Goal: Transaction & Acquisition: Obtain resource

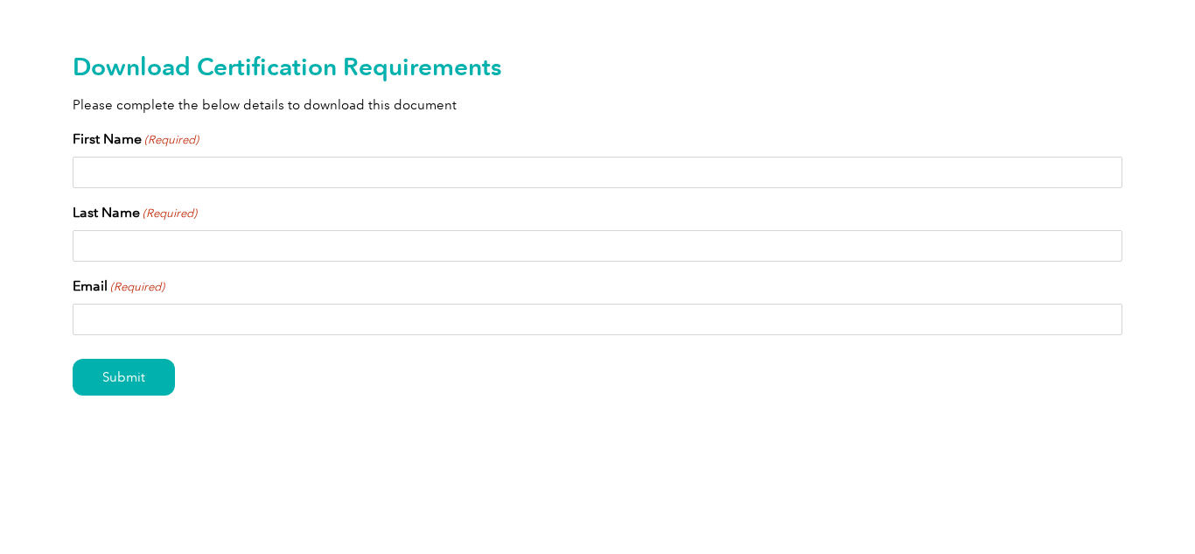
click at [159, 174] on input "First Name (Required)" at bounding box center [598, 172] width 1050 height 31
type input "Delwyn"
type input "Belcher"
type input "del.bel193@gmail.com"
click at [157, 378] on input "Submit" at bounding box center [124, 377] width 102 height 37
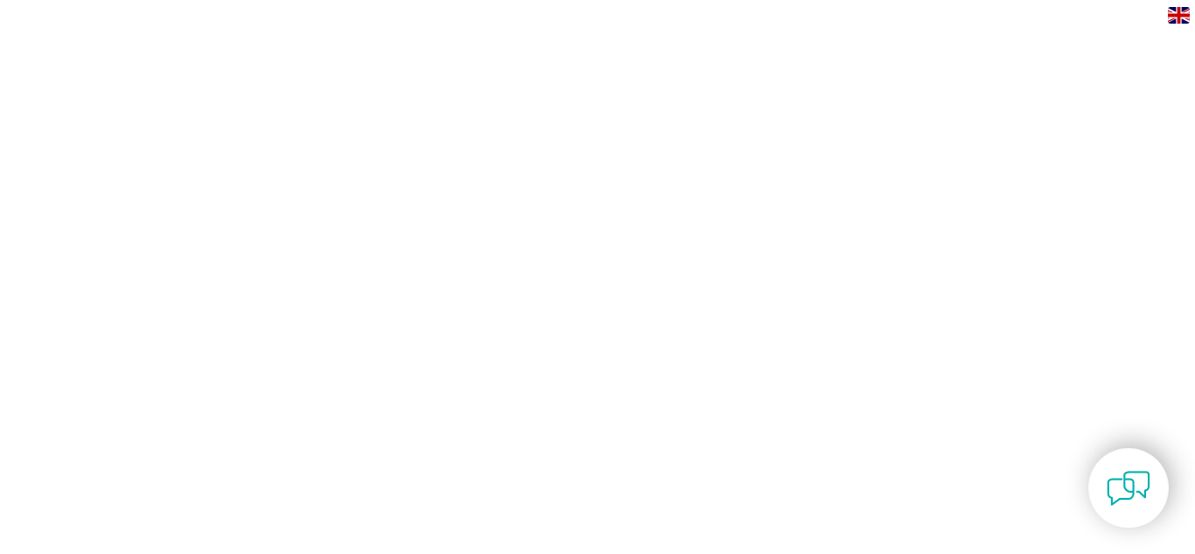
click at [1123, 493] on img at bounding box center [1129, 488] width 44 height 44
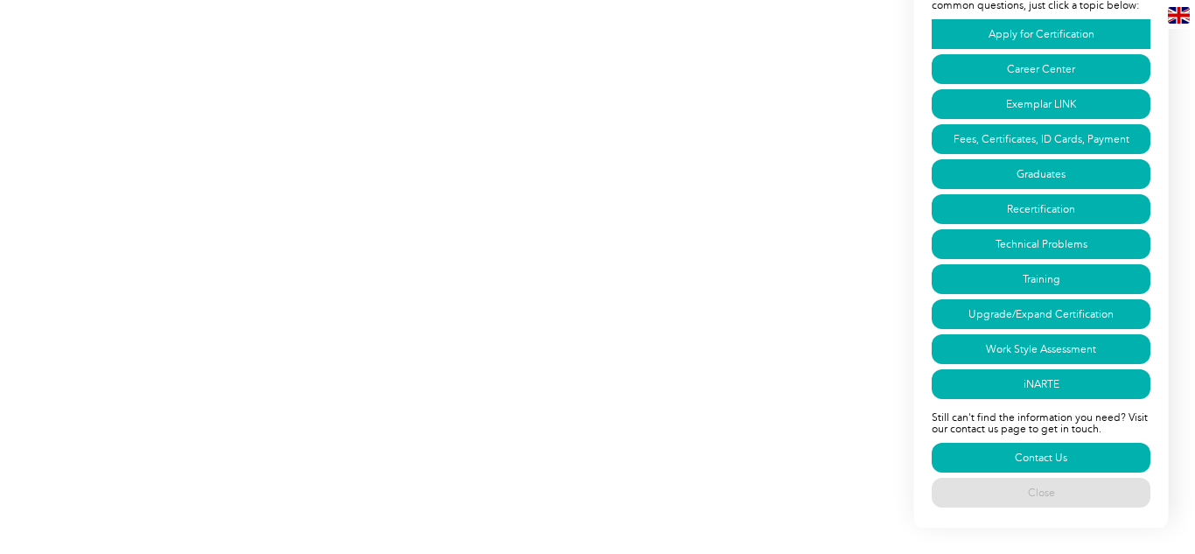
click at [1031, 37] on link "Apply for Certification" at bounding box center [1041, 34] width 219 height 30
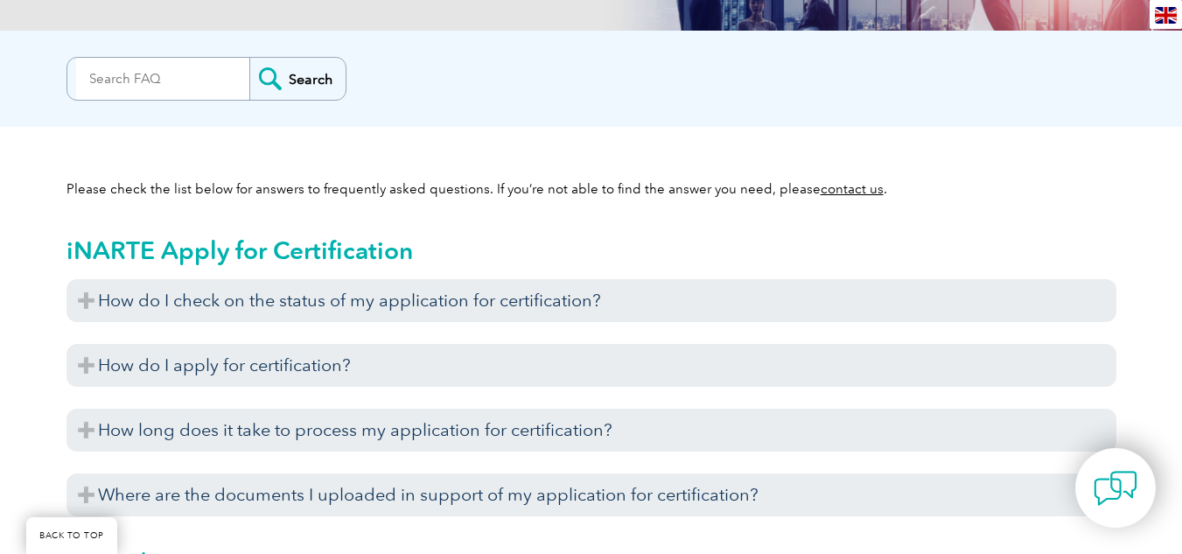
scroll to position [393, 0]
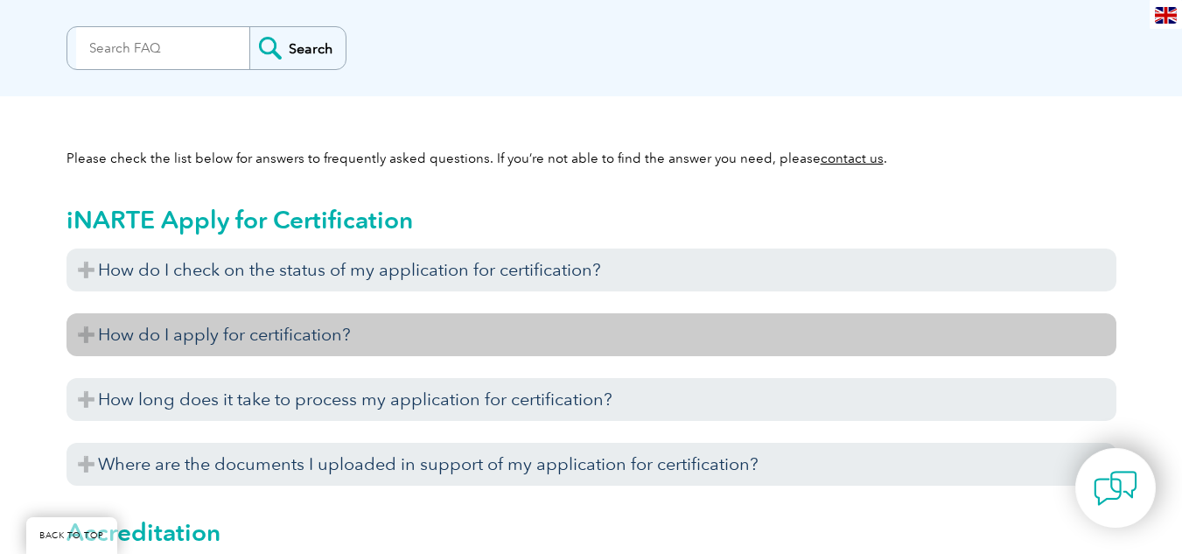
click at [247, 338] on h3 "How do I apply for certification?" at bounding box center [591, 334] width 1050 height 43
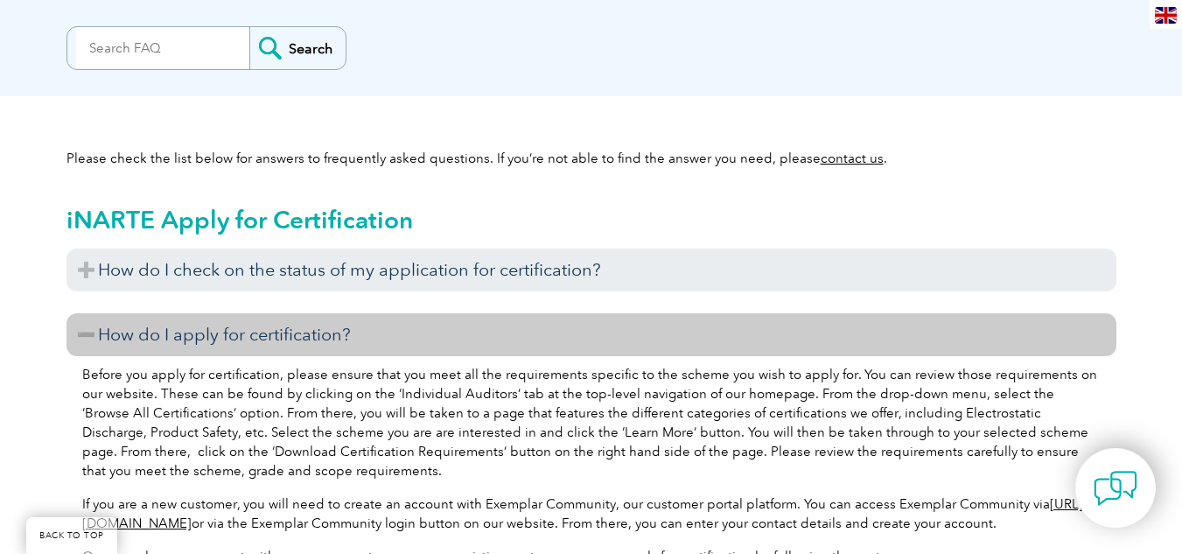
scroll to position [480, 0]
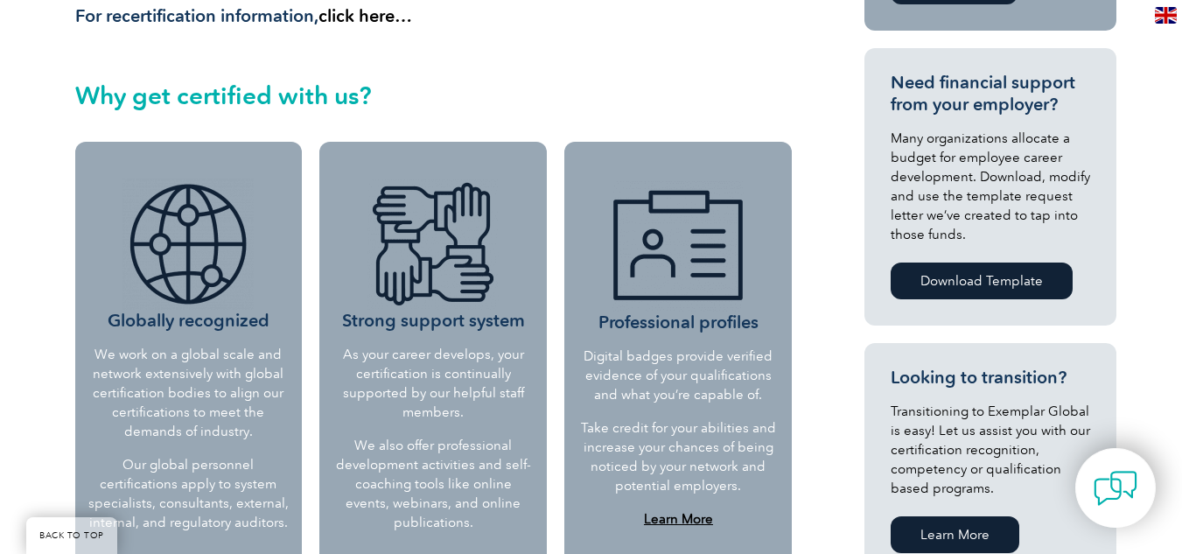
scroll to position [787, 0]
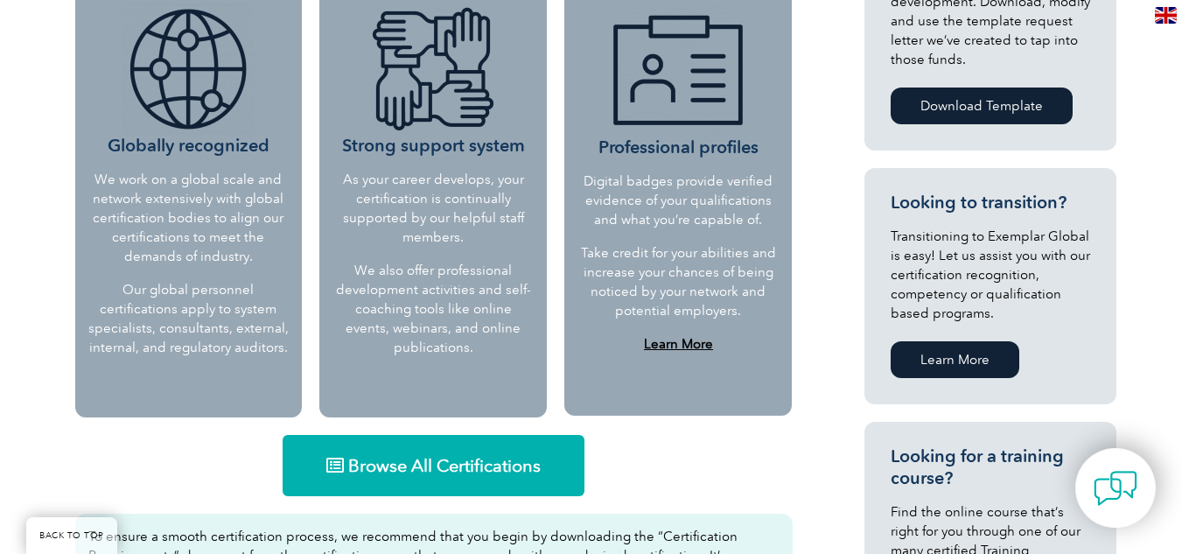
click at [492, 465] on span "Browse All Certifications" at bounding box center [444, 465] width 192 height 17
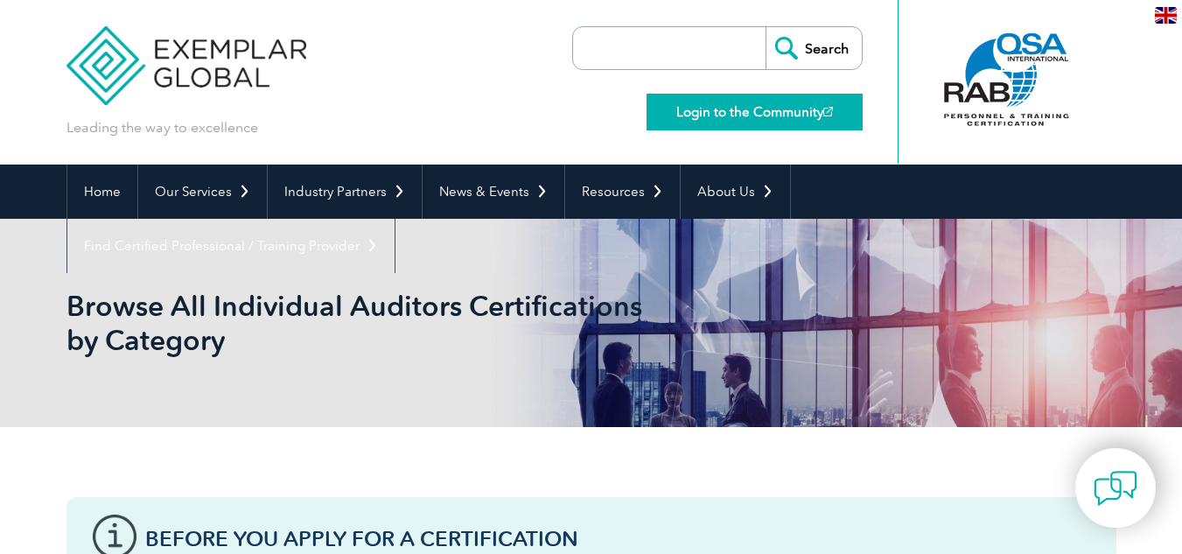
click at [745, 116] on link "Login to the Community" at bounding box center [754, 112] width 216 height 37
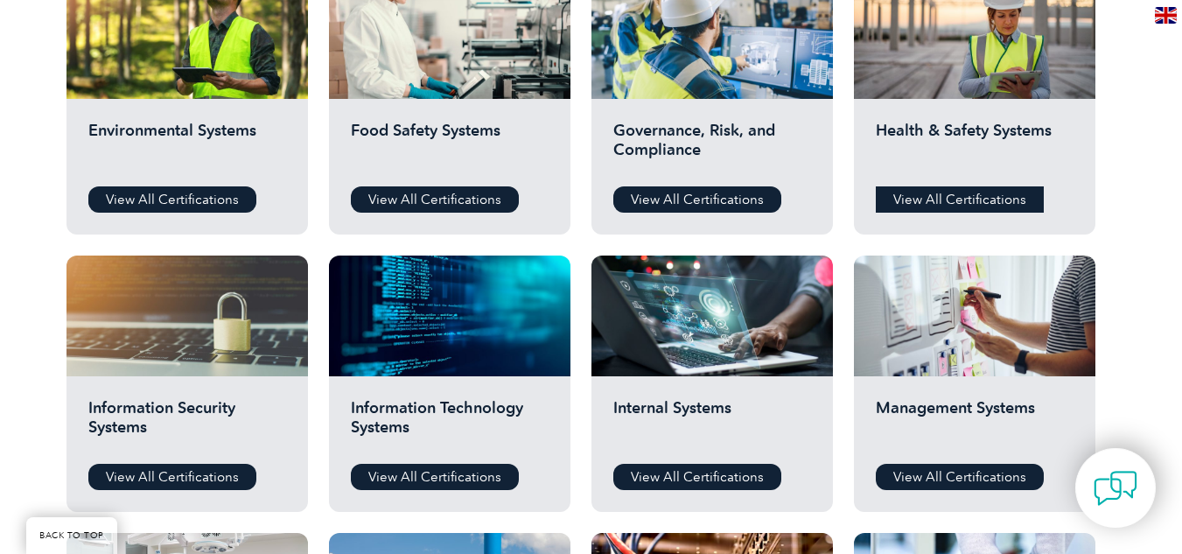
scroll to position [700, 0]
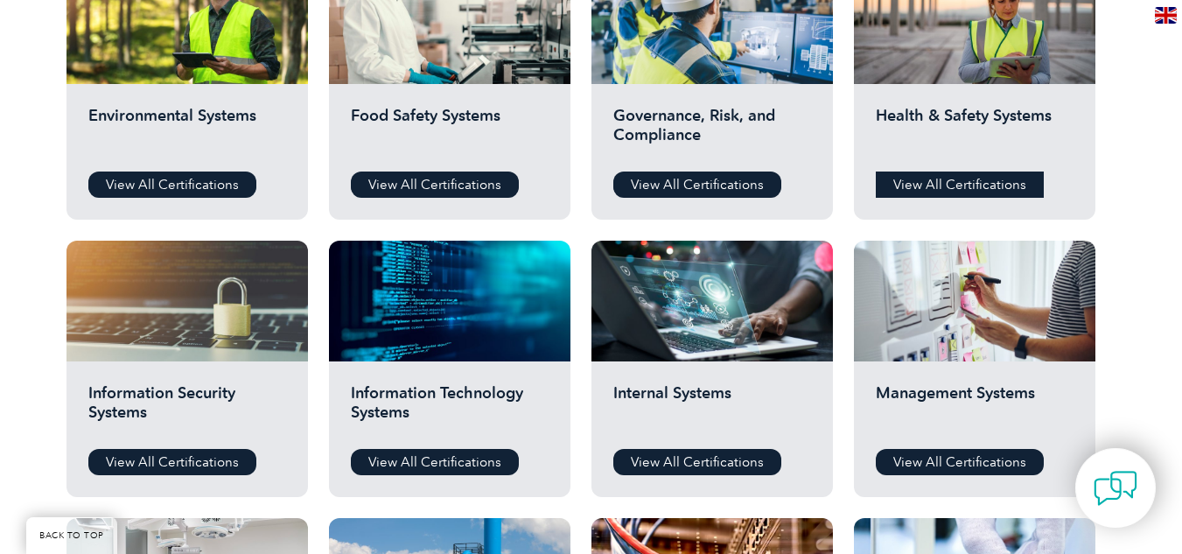
click at [982, 188] on link "View All Certifications" at bounding box center [960, 184] width 168 height 26
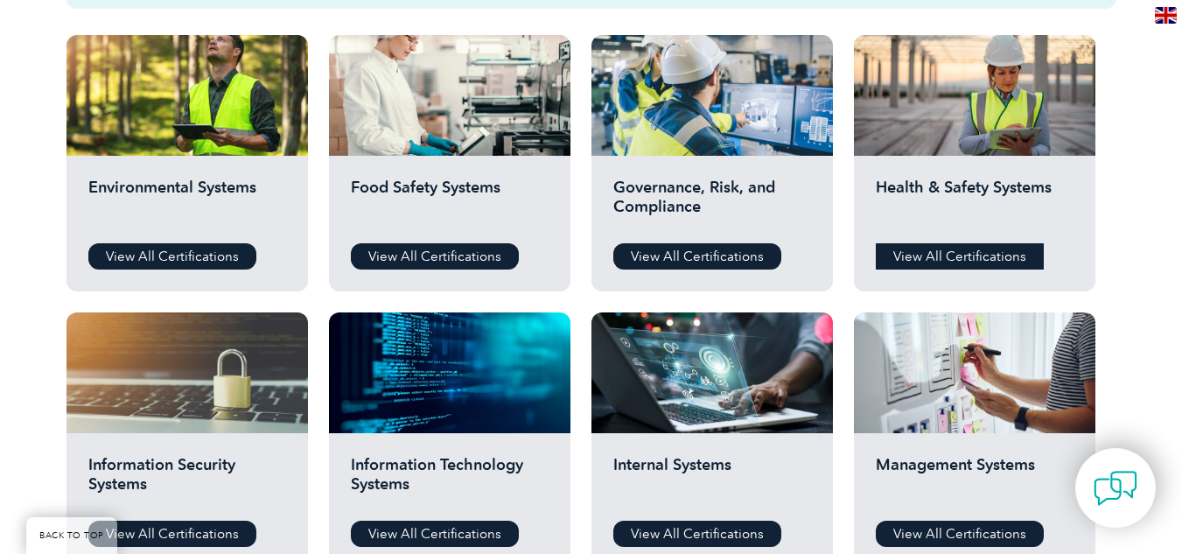
scroll to position [525, 0]
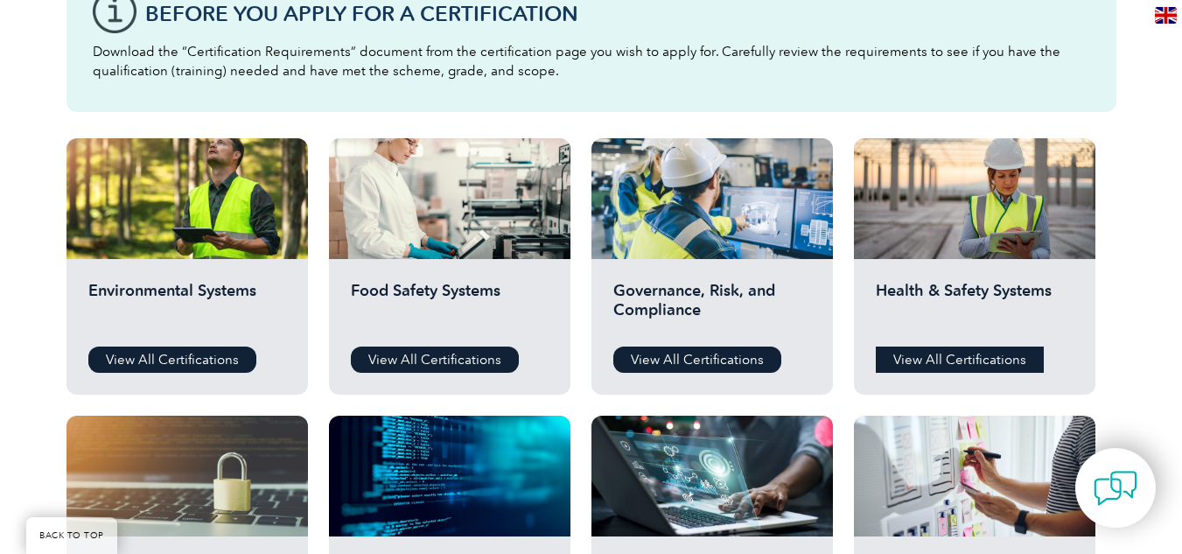
click at [969, 364] on link "View All Certifications" at bounding box center [960, 359] width 168 height 26
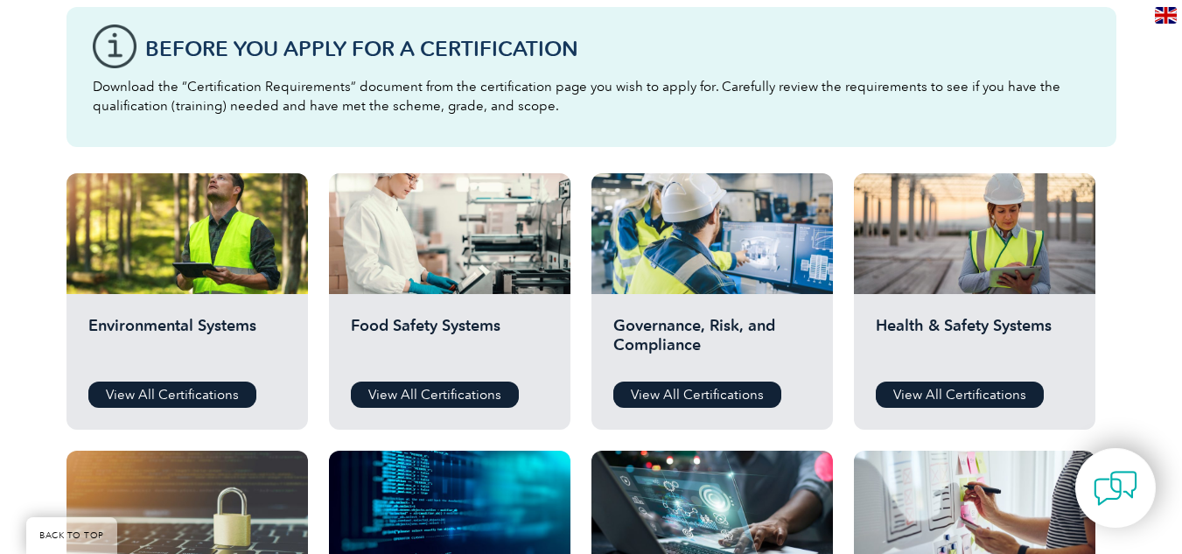
scroll to position [612, 0]
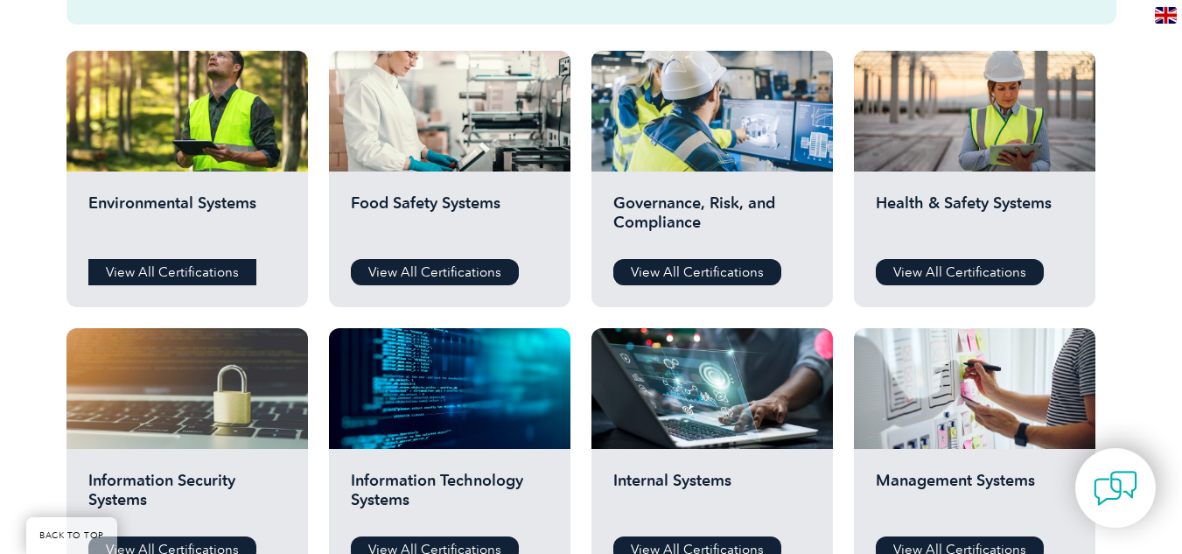
click at [210, 269] on link "View All Certifications" at bounding box center [172, 272] width 168 height 26
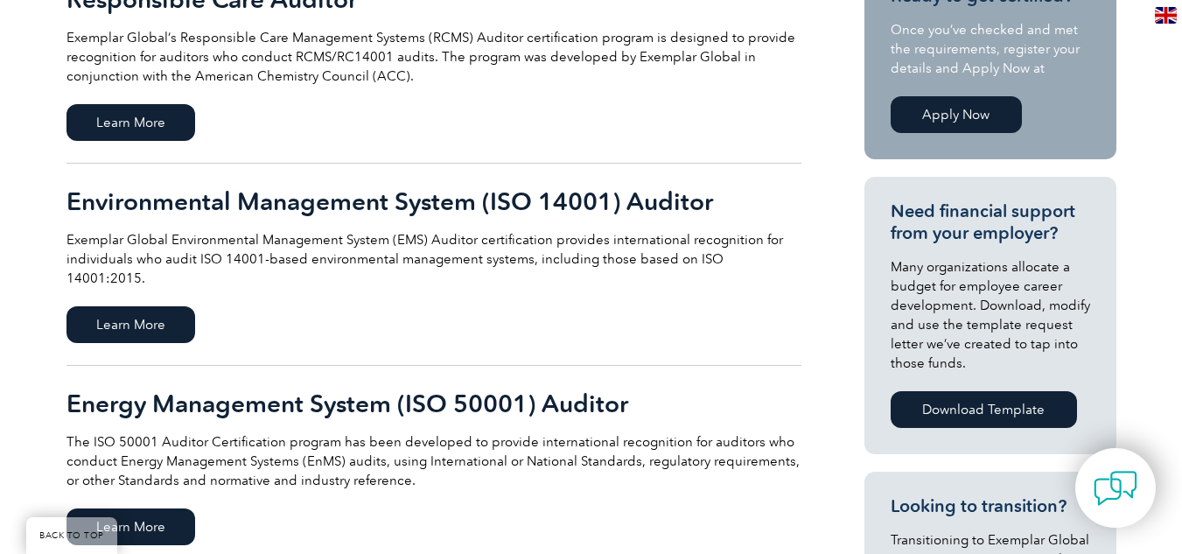
scroll to position [525, 0]
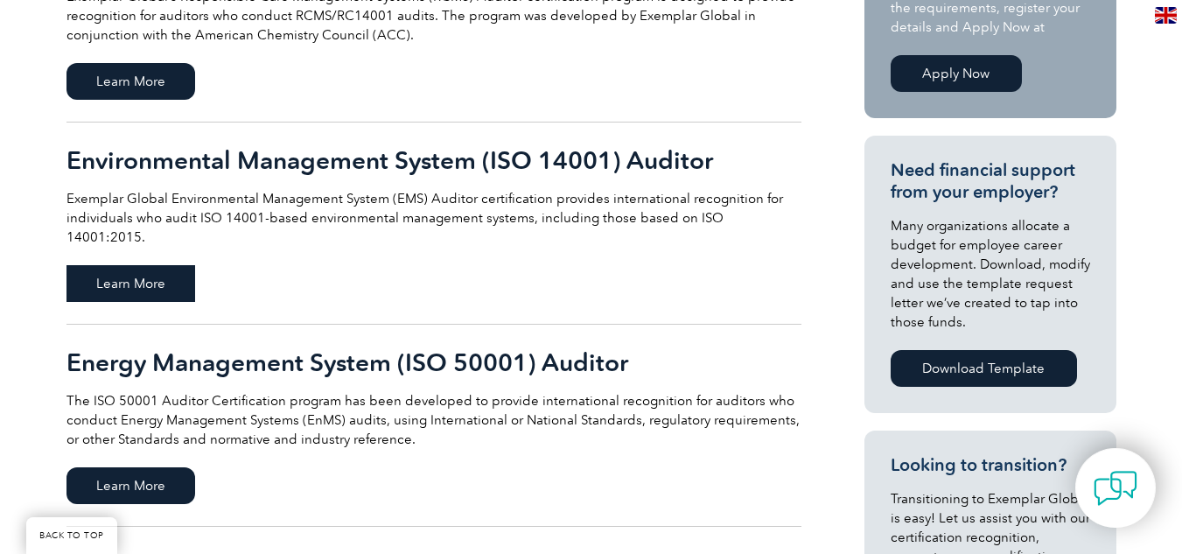
click at [151, 265] on span "Learn More" at bounding box center [130, 283] width 129 height 37
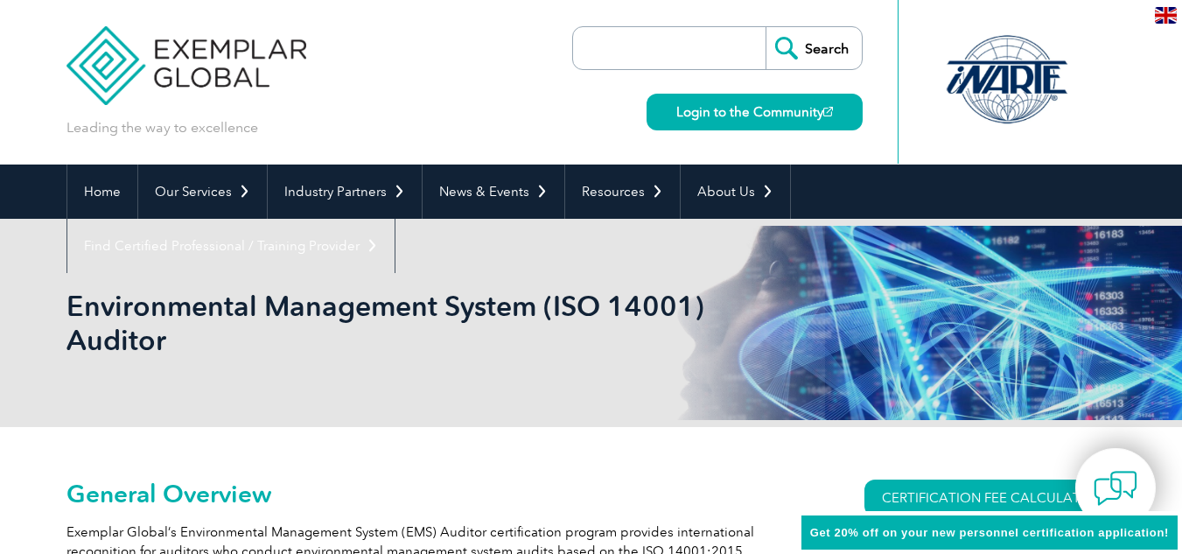
scroll to position [157, 0]
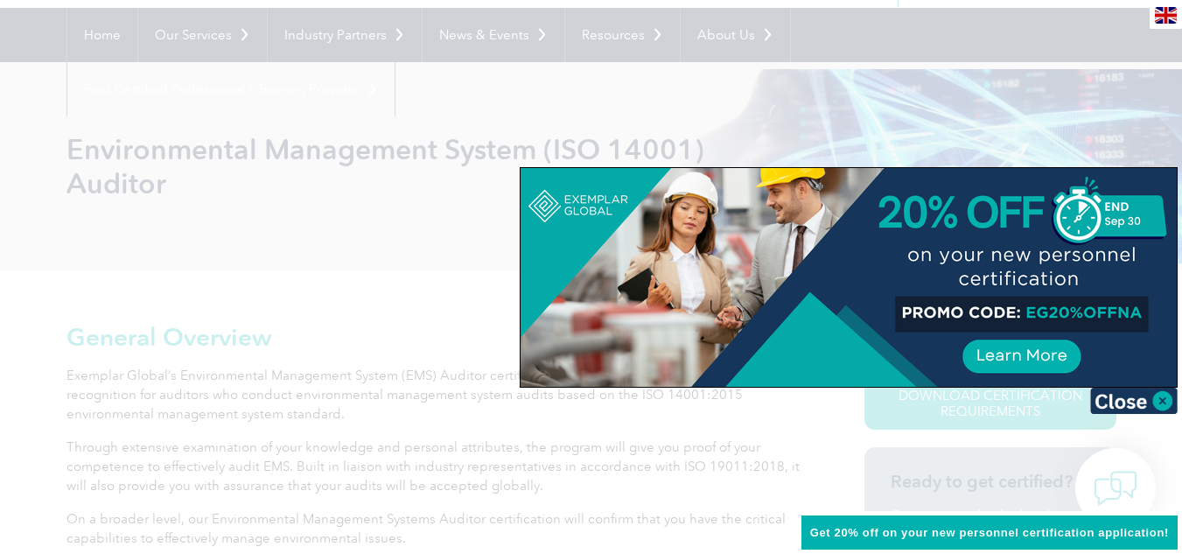
click at [958, 414] on div at bounding box center [591, 277] width 1182 height 554
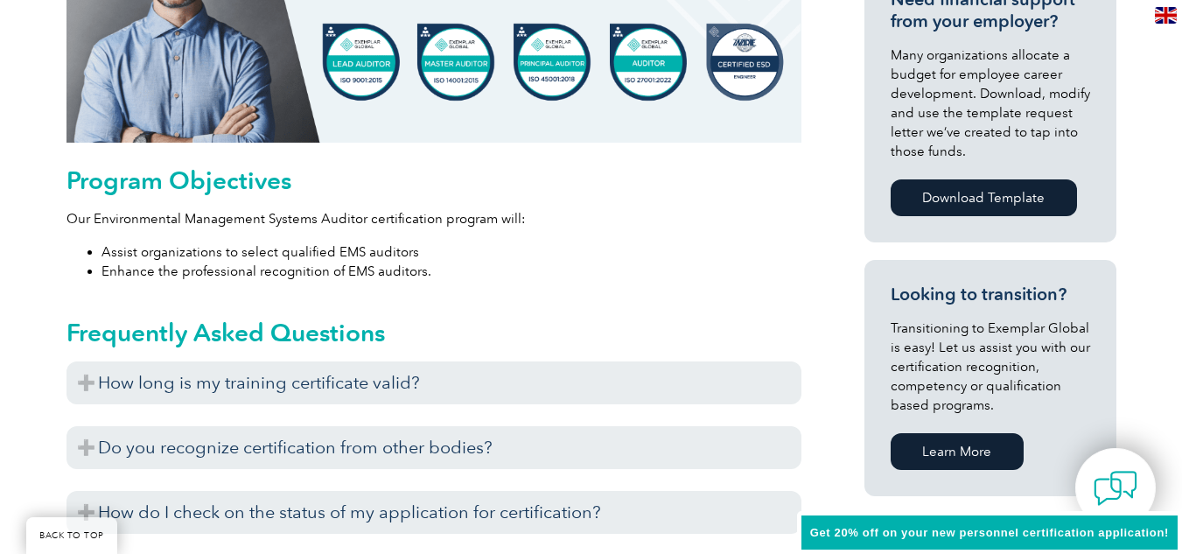
scroll to position [769, 0]
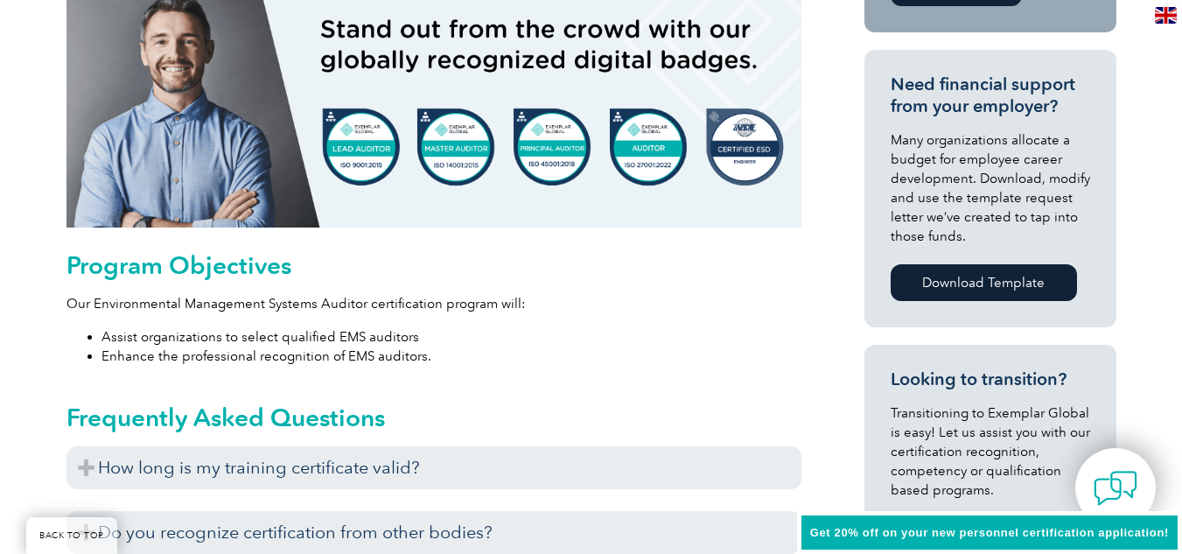
click at [934, 284] on link "Download Template" at bounding box center [984, 282] width 186 height 37
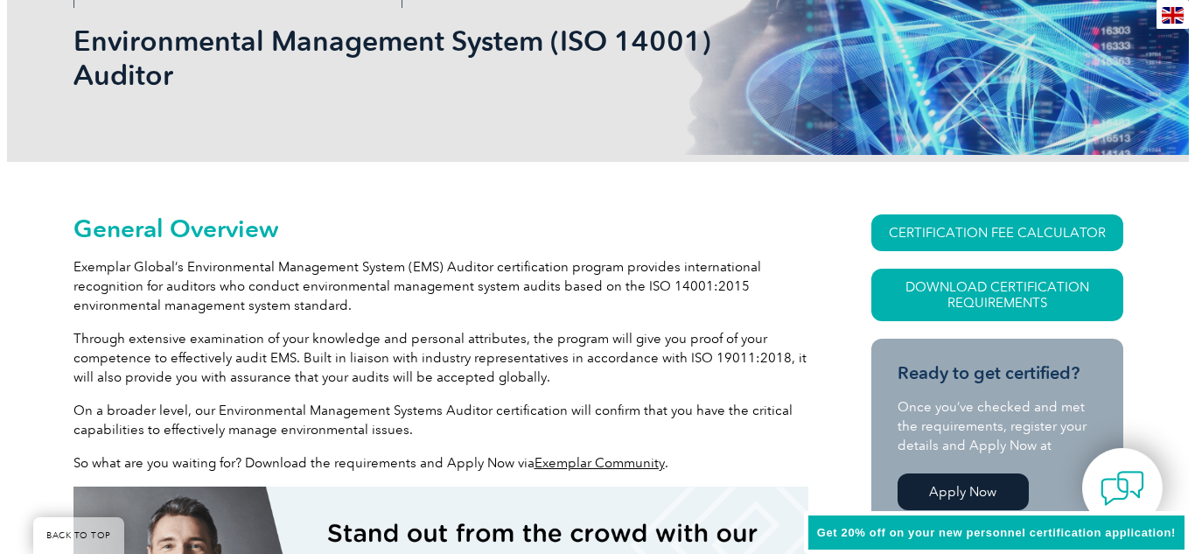
scroll to position [244, 0]
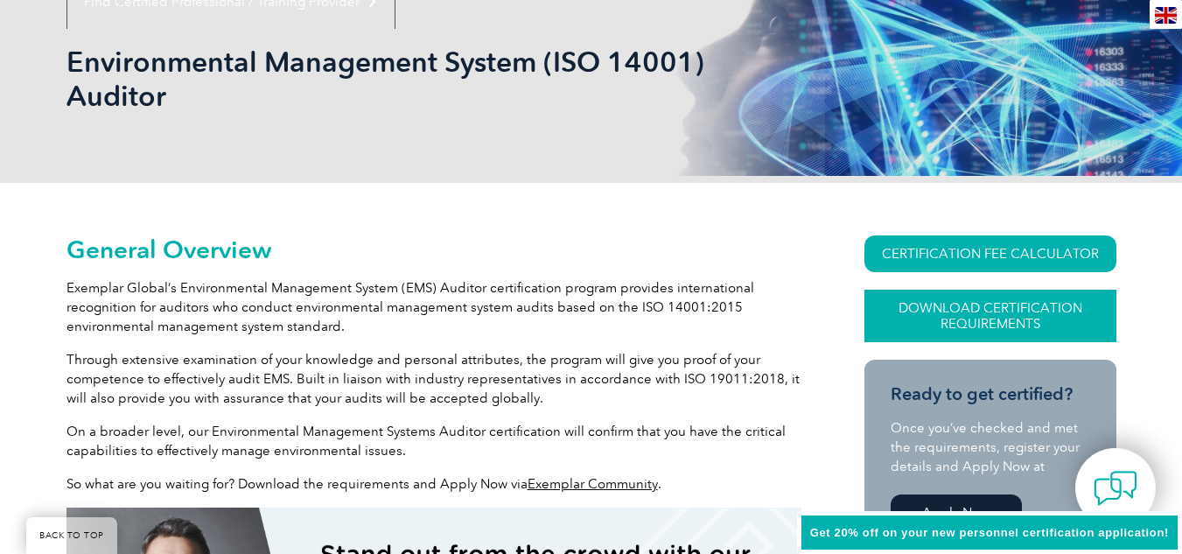
click at [979, 328] on link "Download Certification Requirements" at bounding box center [990, 316] width 252 height 52
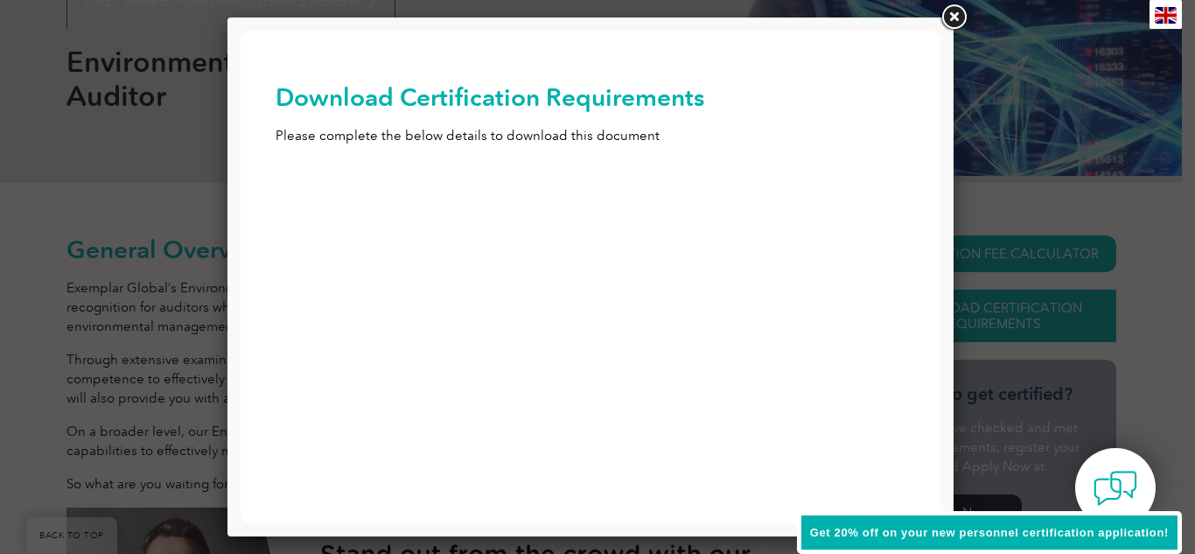
scroll to position [0, 0]
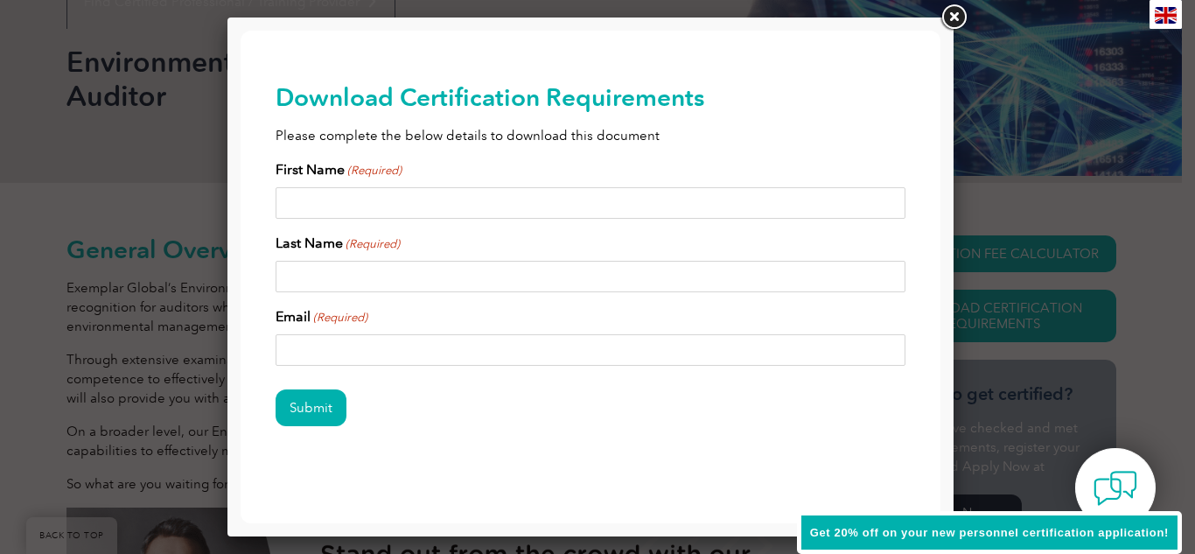
click at [483, 206] on input "First Name (Required)" at bounding box center [591, 202] width 630 height 31
type input "Delwyn"
type input "Belcher"
type input "del.bel193@gmail.com"
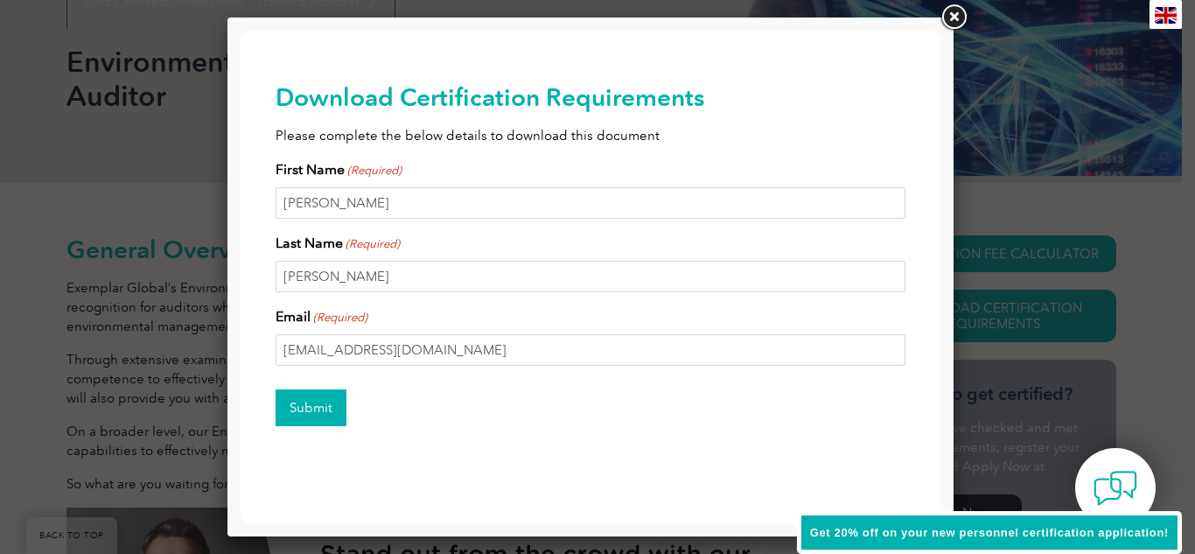
click at [328, 403] on input "Submit" at bounding box center [311, 407] width 71 height 37
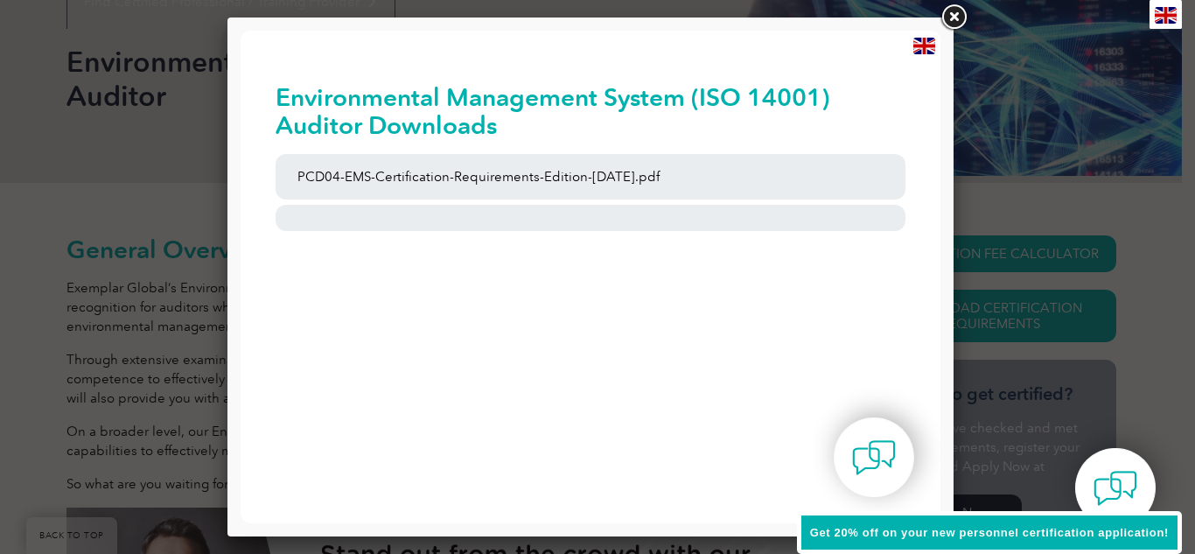
click at [879, 534] on span "Get 20% off on your new personnel certification application!" at bounding box center [989, 532] width 359 height 13
drag, startPoint x: 952, startPoint y: 19, endPoint x: 1172, endPoint y: 239, distance: 311.1
click at [954, 20] on link at bounding box center [953, 17] width 31 height 31
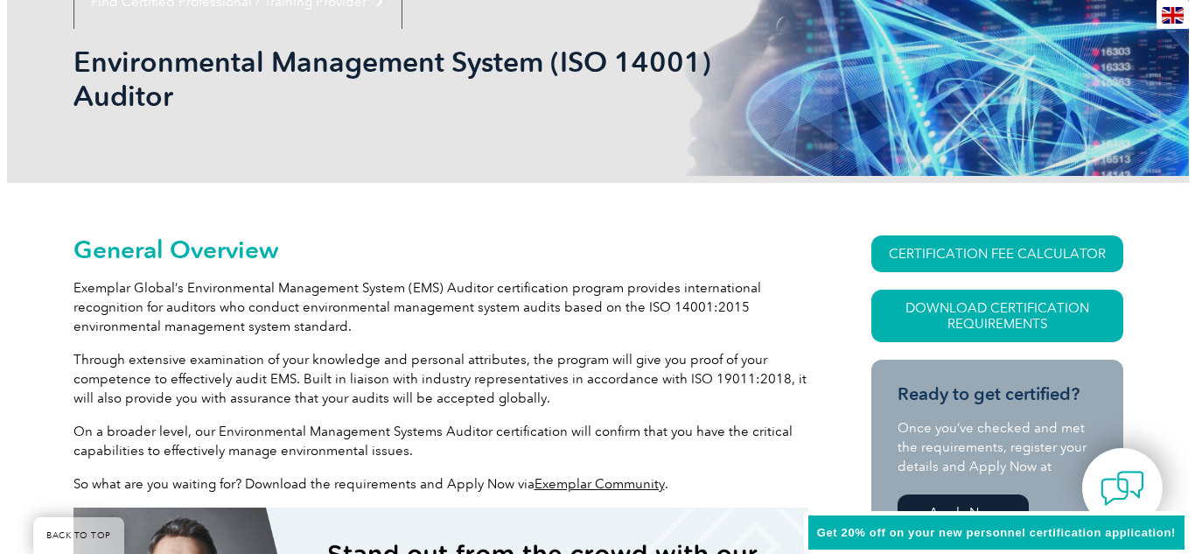
scroll to position [157, 0]
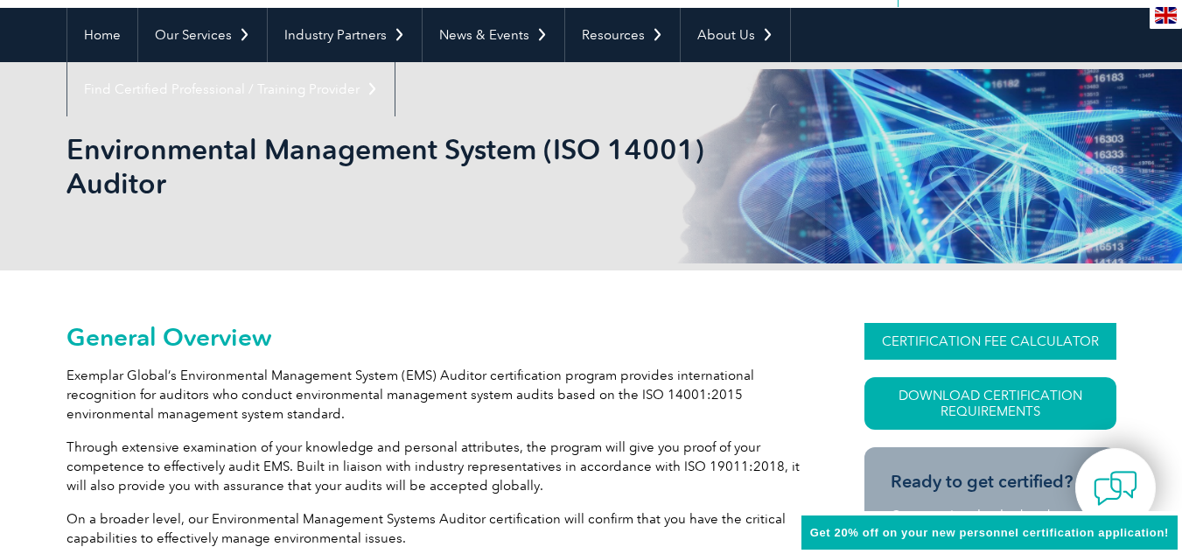
click at [1047, 339] on link "CERTIFICATION FEE CALCULATOR" at bounding box center [990, 341] width 252 height 37
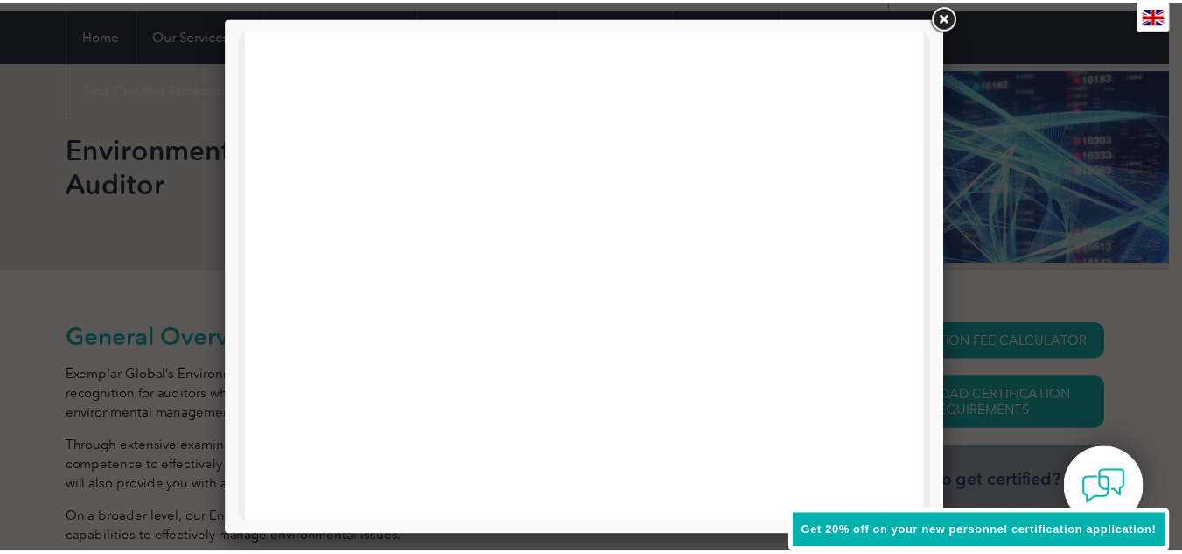
scroll to position [0, 0]
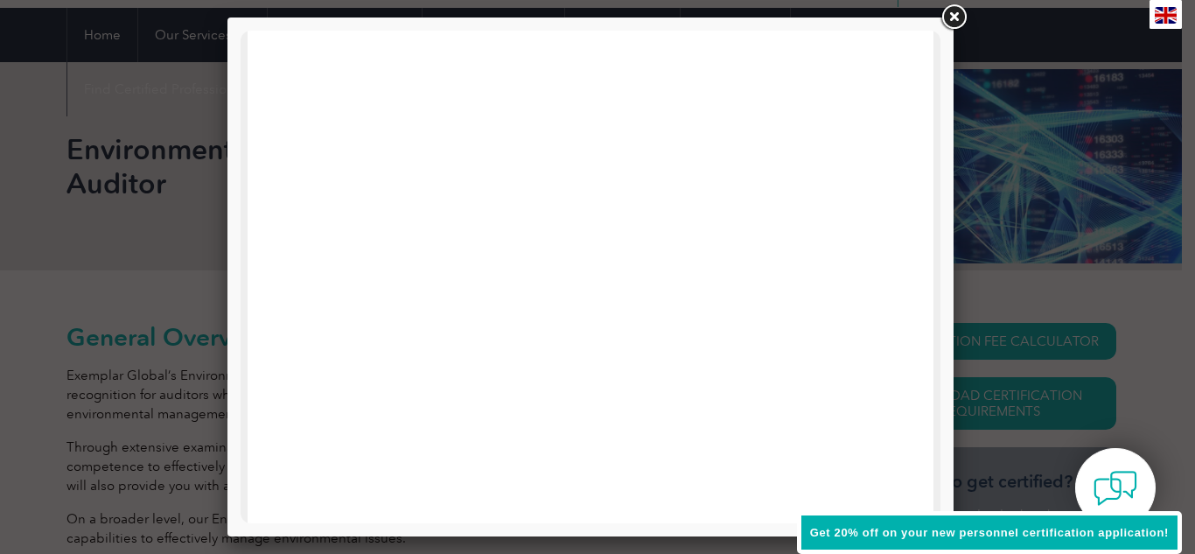
click at [953, 14] on link at bounding box center [953, 17] width 31 height 31
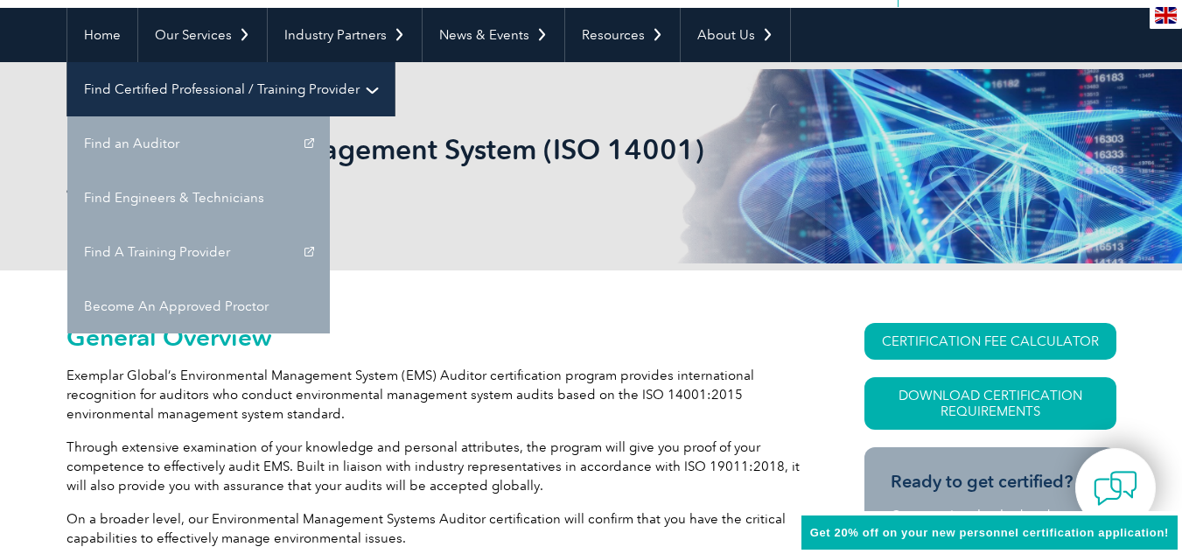
click at [395, 62] on link "Find Certified Professional / Training Provider" at bounding box center [230, 89] width 327 height 54
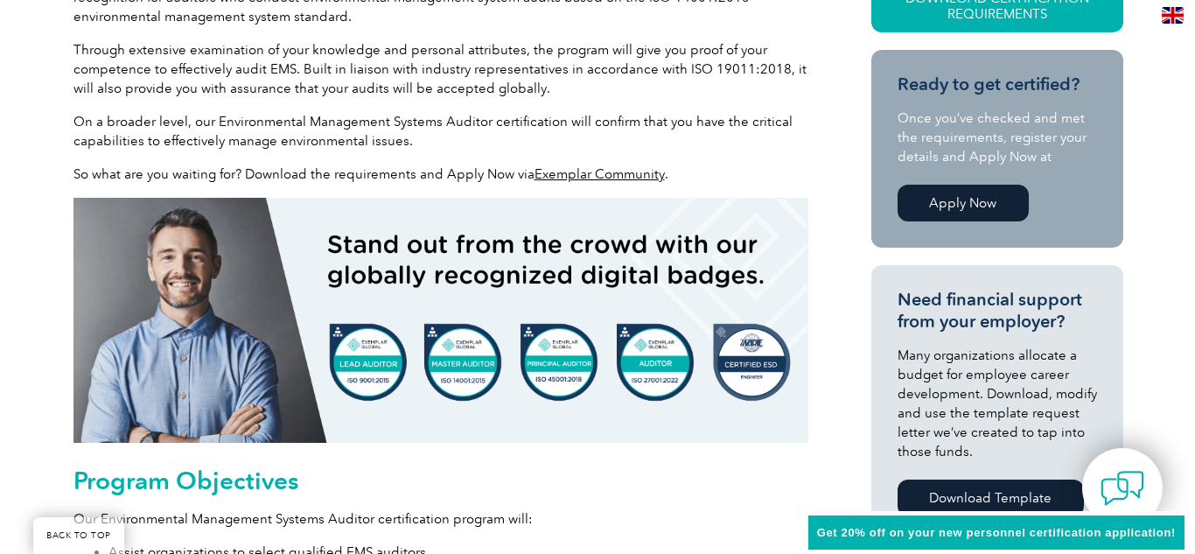
scroll to position [525, 0]
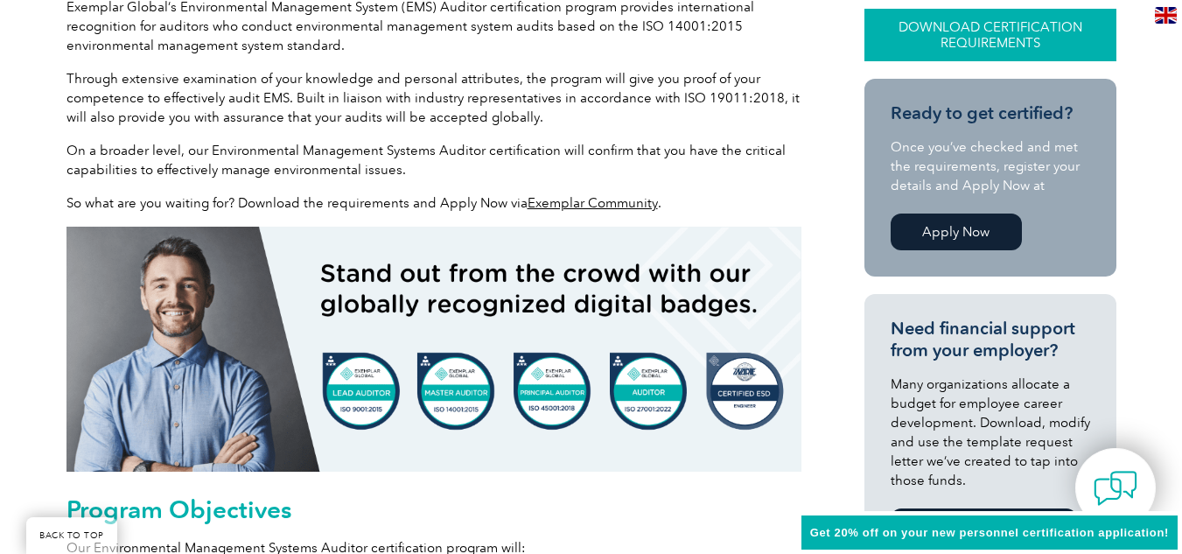
click at [957, 38] on link "Download Certification Requirements" at bounding box center [990, 35] width 252 height 52
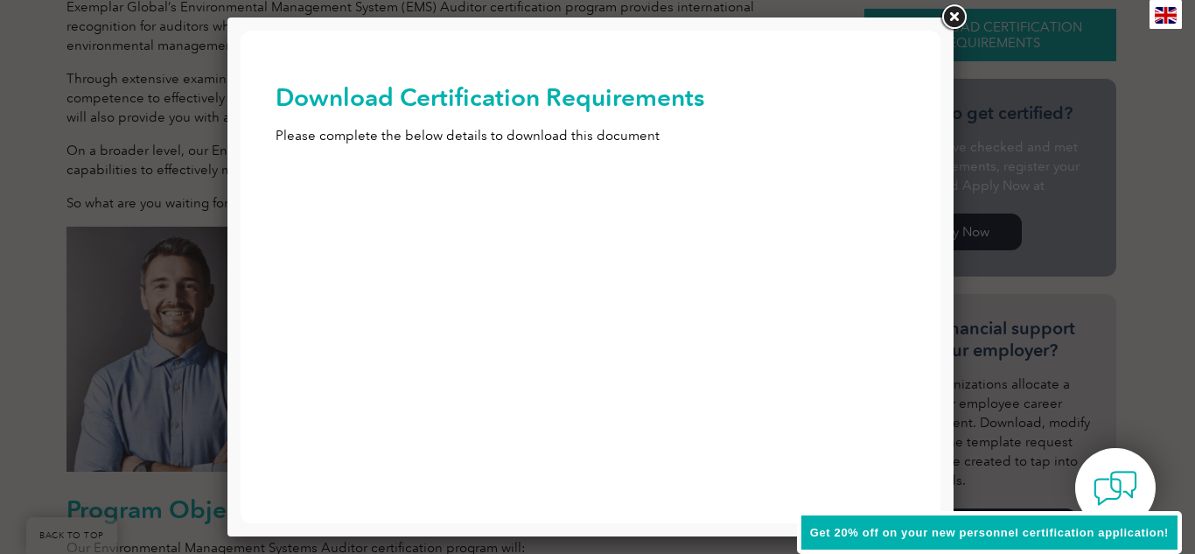
scroll to position [0, 0]
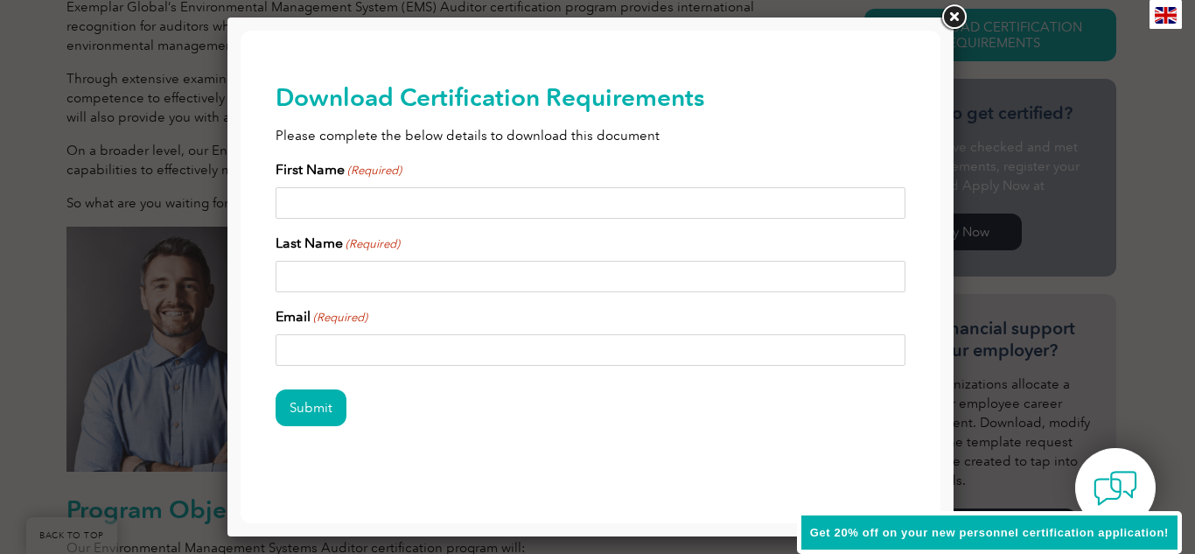
click at [320, 206] on input "First Name (Required)" at bounding box center [591, 202] width 630 height 31
type input "Delwyn"
type input "Belcher"
type input "del.bel193@gmail.com"
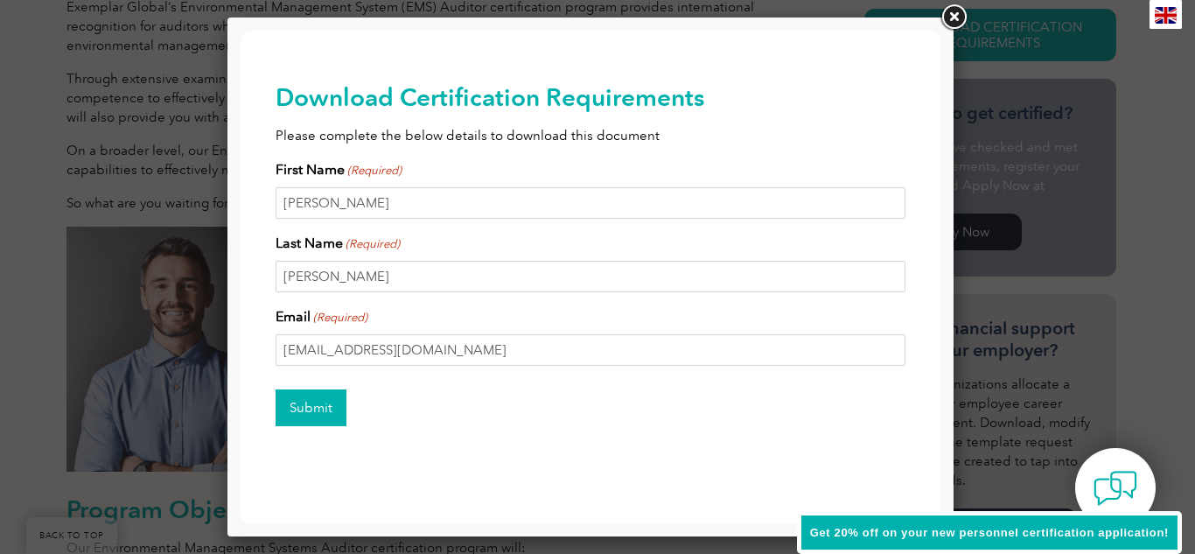
click at [334, 415] on input "Submit" at bounding box center [311, 407] width 71 height 37
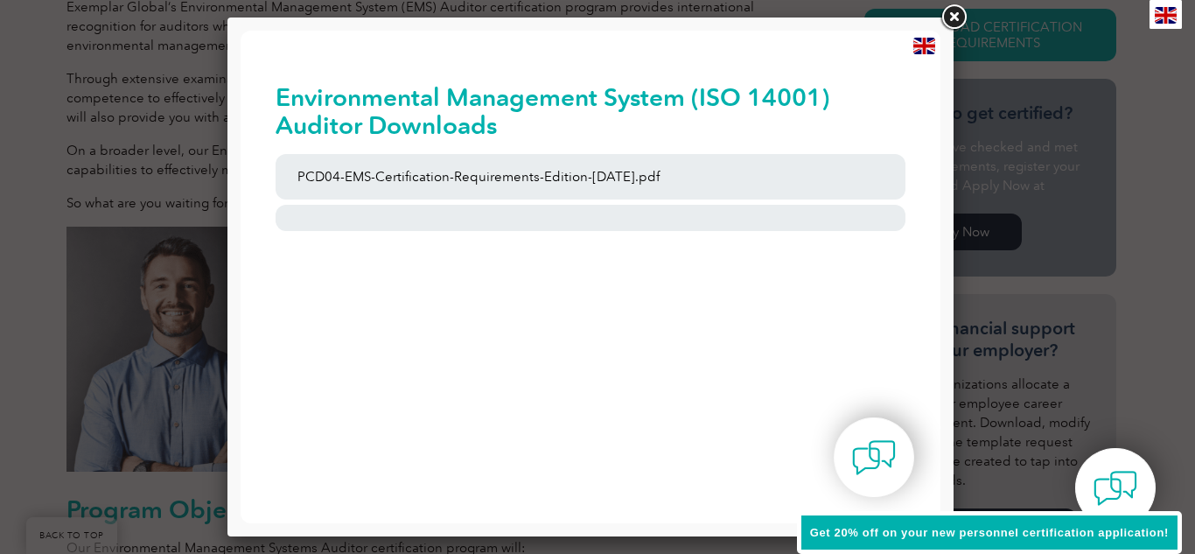
drag, startPoint x: 951, startPoint y: 18, endPoint x: 786, endPoint y: 126, distance: 197.3
click at [951, 18] on link at bounding box center [953, 17] width 31 height 31
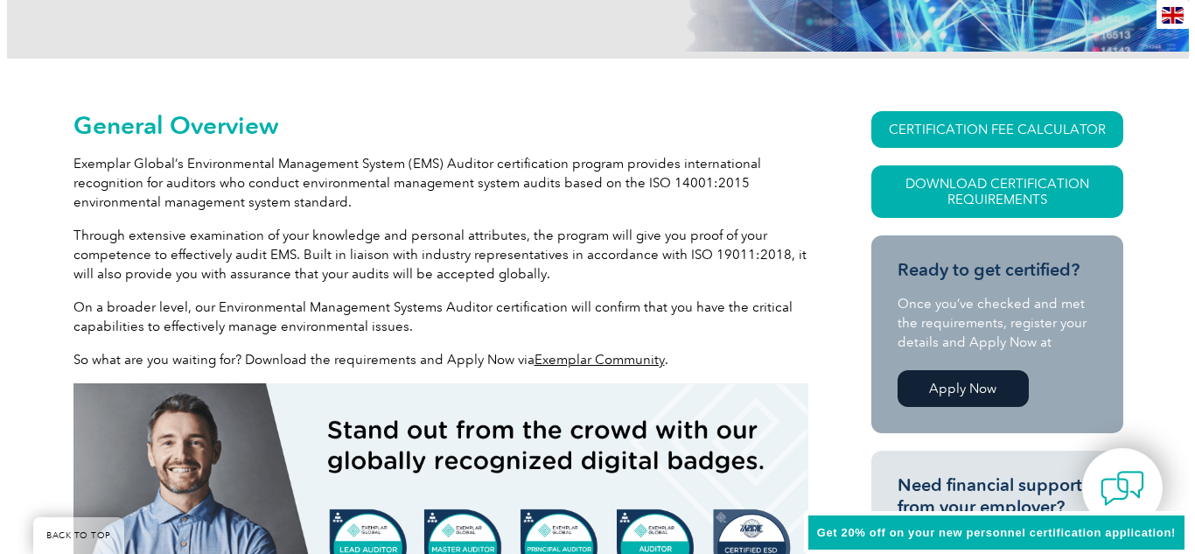
scroll to position [350, 0]
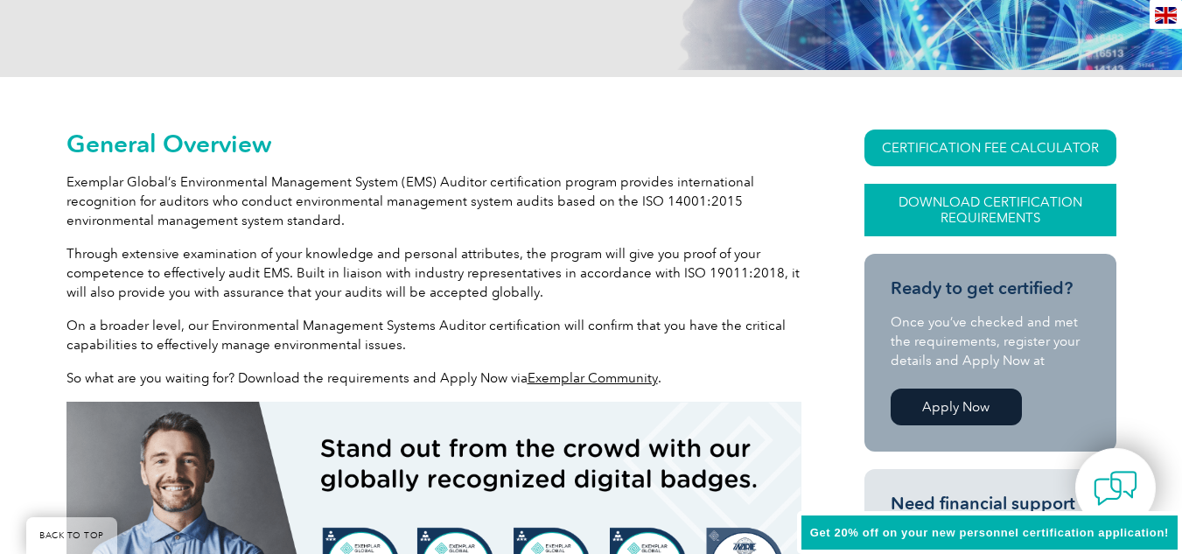
click at [1016, 204] on link "Download Certification Requirements" at bounding box center [990, 210] width 252 height 52
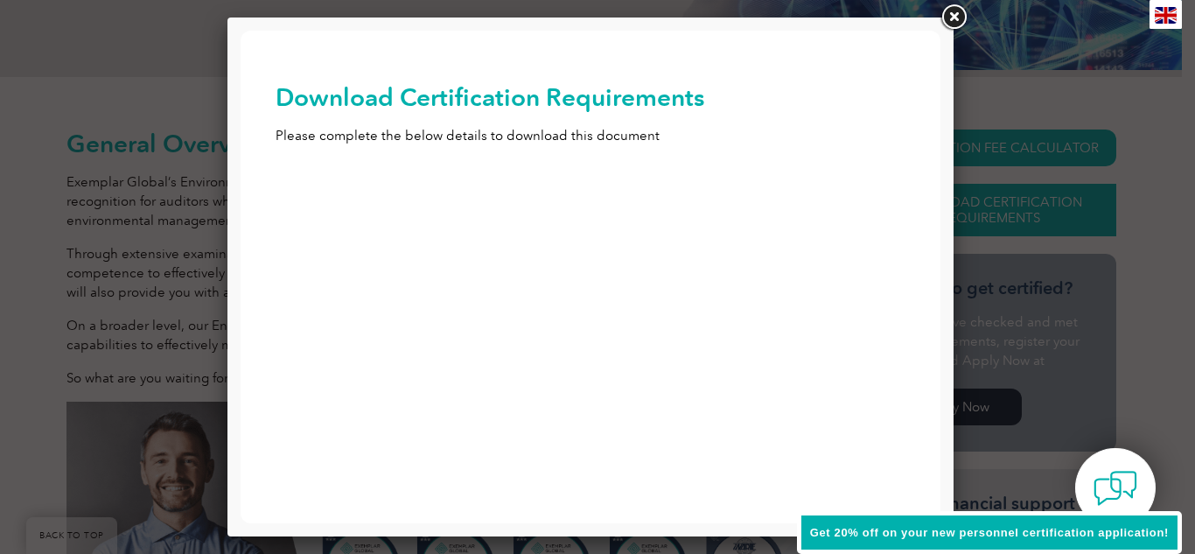
scroll to position [0, 0]
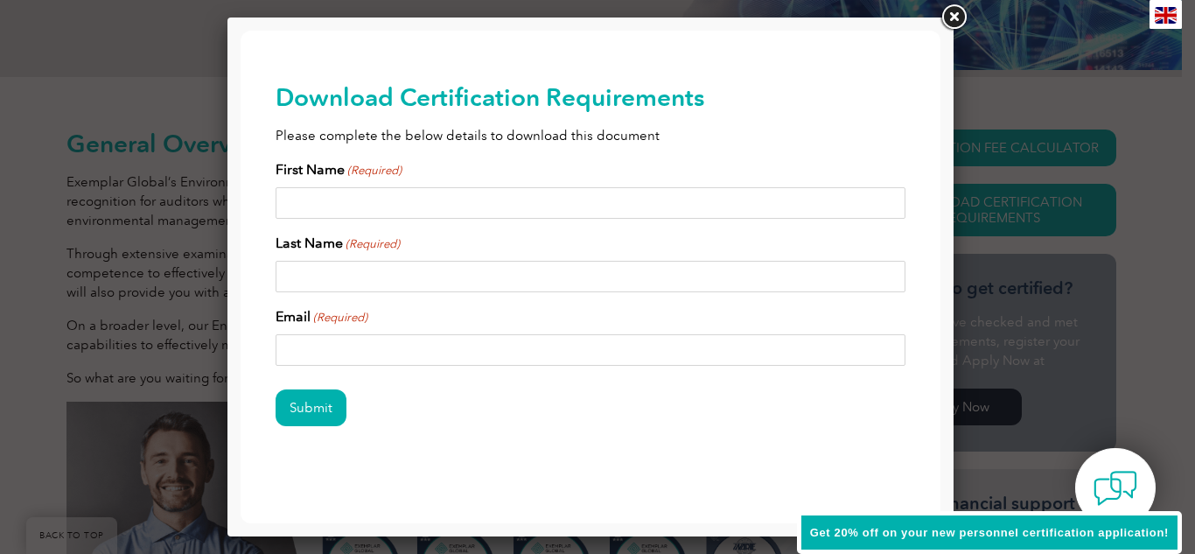
click at [295, 200] on input "First Name (Required)" at bounding box center [591, 202] width 630 height 31
type input "Delwyn"
type input "Belcher"
type input "del.bel193@gmail.com"
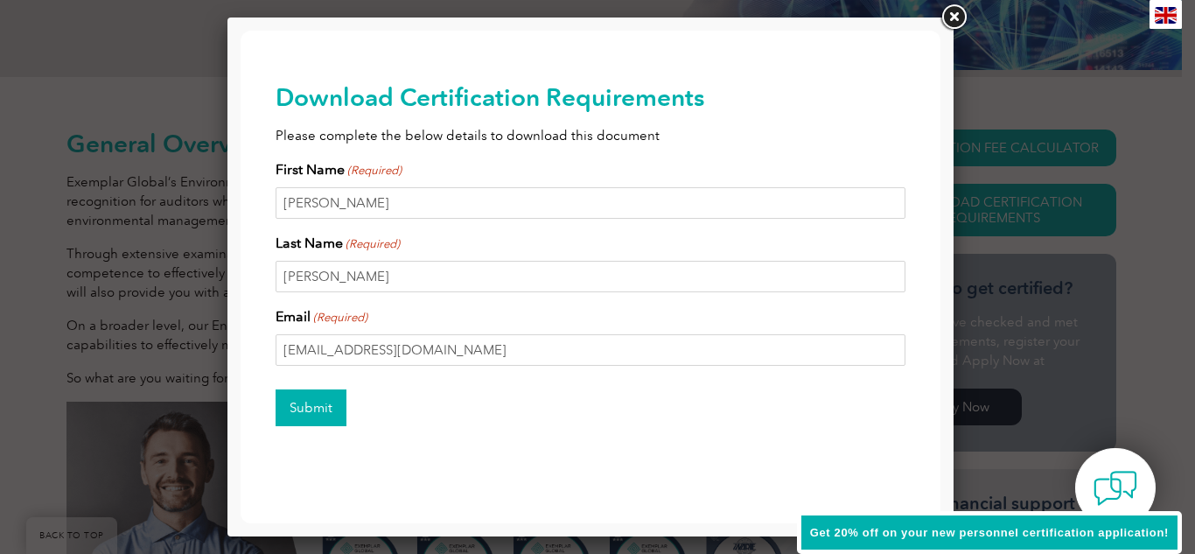
click at [311, 411] on input "Submit" at bounding box center [311, 407] width 71 height 37
click at [1162, 6] on div "en" at bounding box center [1165, 14] width 32 height 29
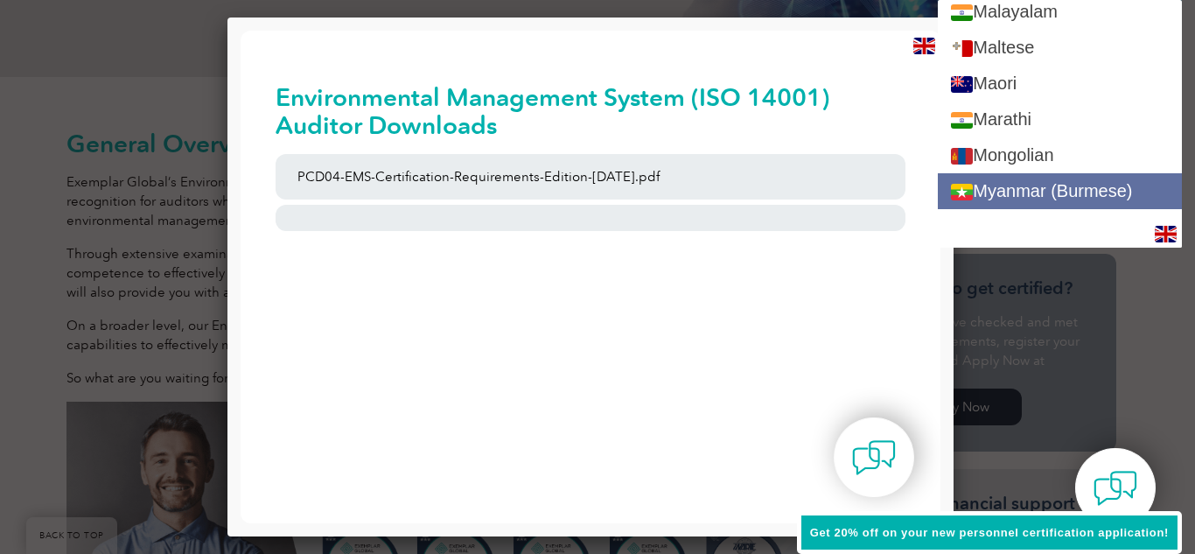
scroll to position [2180, 0]
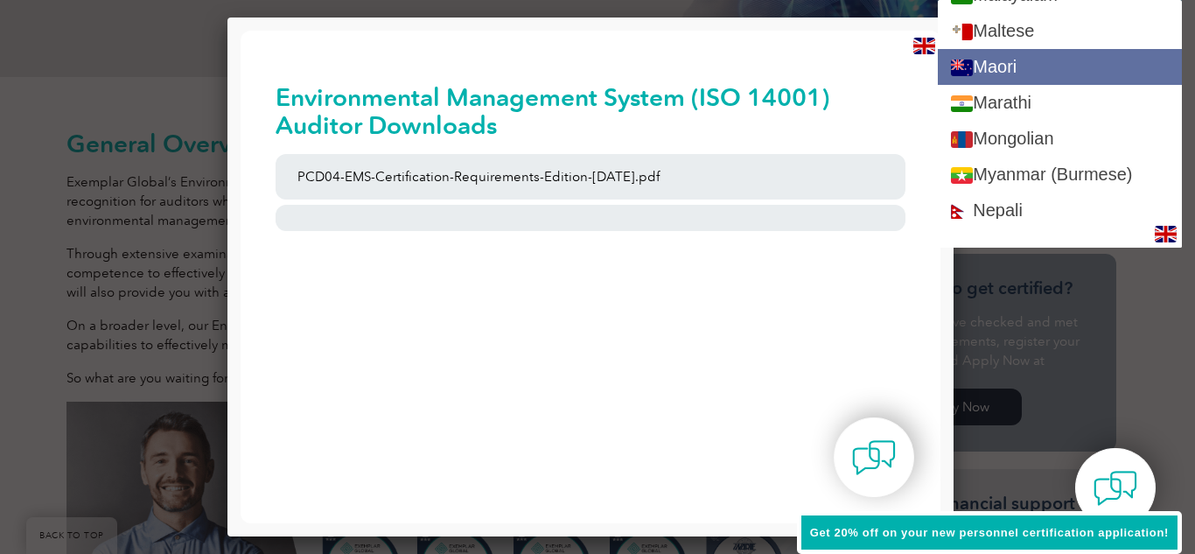
click at [1076, 73] on link "Maori" at bounding box center [1060, 67] width 244 height 36
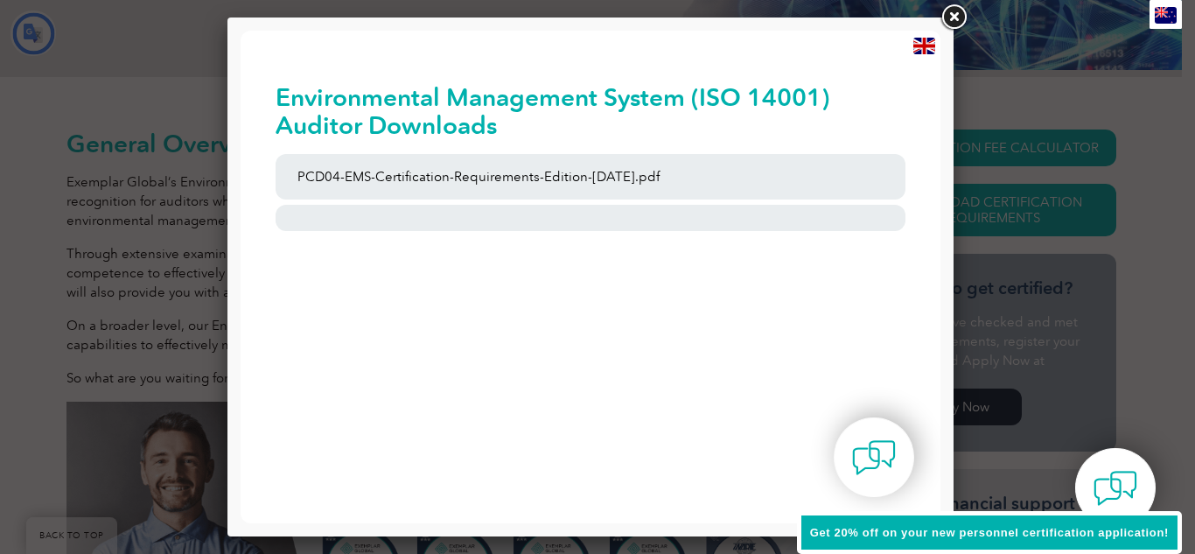
scroll to position [0, 0]
click at [1165, 17] on img at bounding box center [1166, 15] width 22 height 17
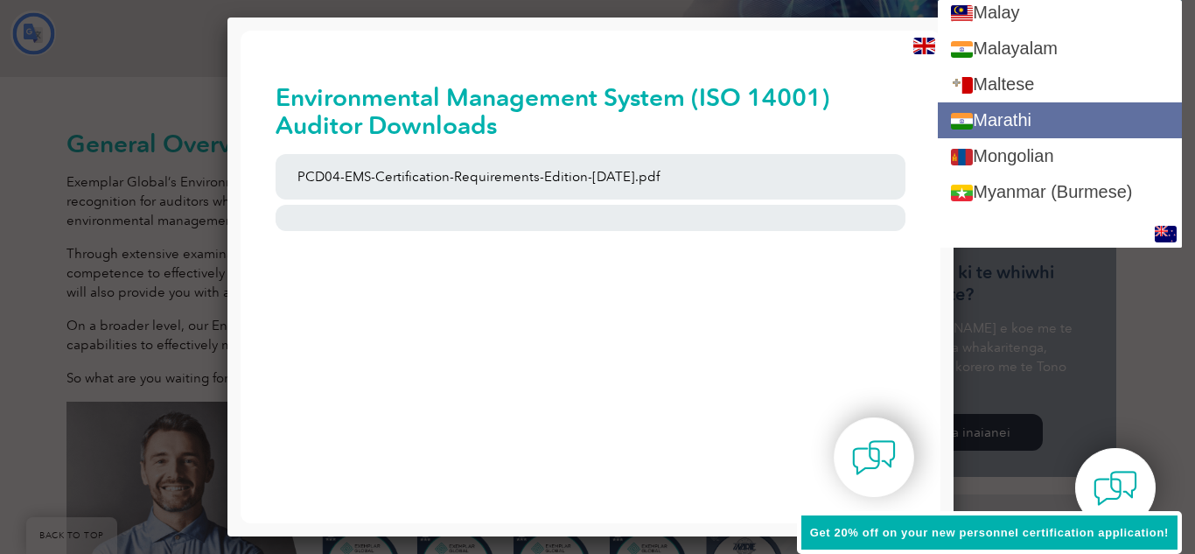
type input "Rapu"
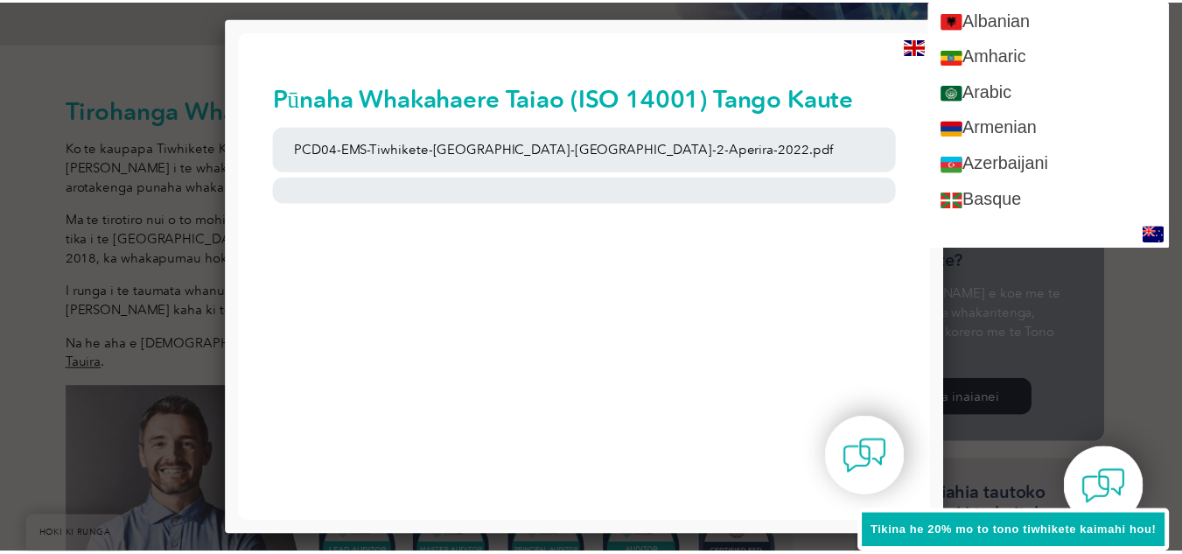
scroll to position [0, 0]
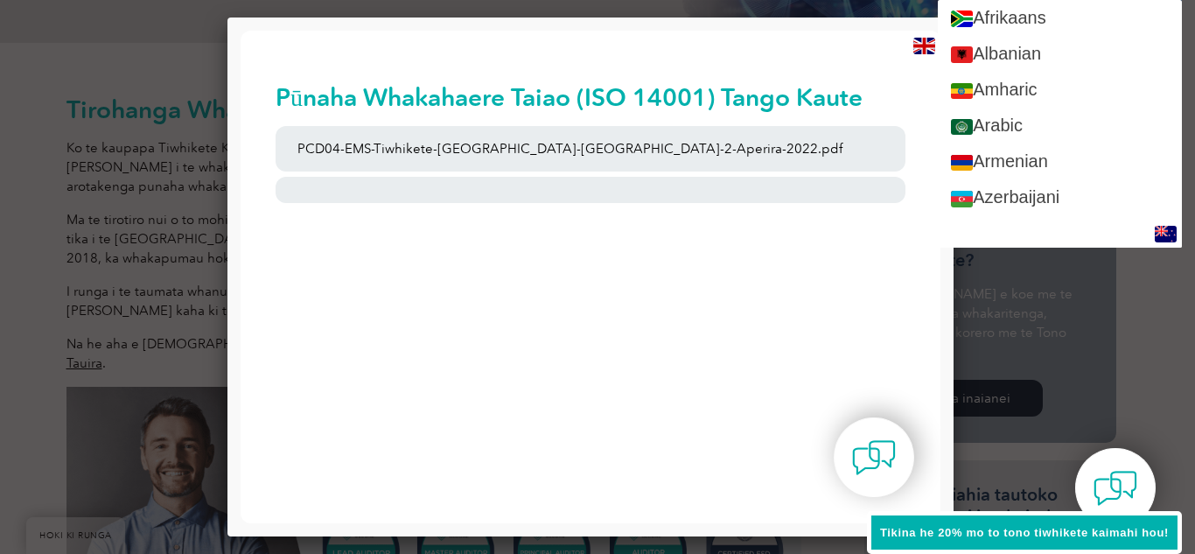
click at [583, 269] on html "HOKI KI RUNGA Te arahi i te huarahi ki te hiranga Rapu" at bounding box center [591, 150] width 700 height 239
click at [721, 269] on html "HOKI KI RUNGA Te arahi i te huarahi ki te hiranga Rapu" at bounding box center [591, 150] width 700 height 239
click at [1047, 309] on div at bounding box center [597, 277] width 1195 height 554
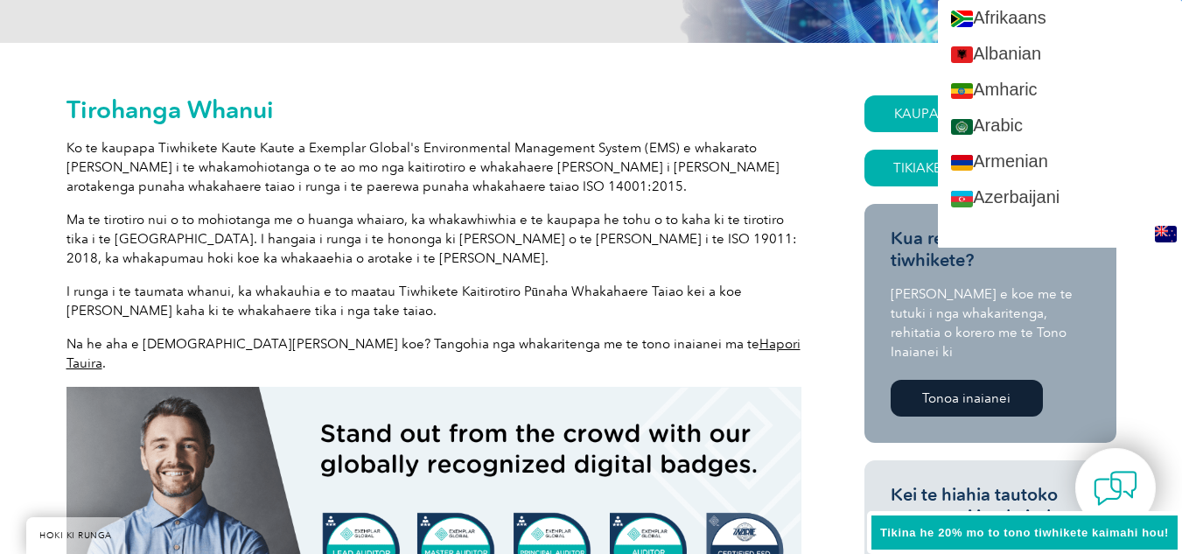
click at [1164, 239] on img at bounding box center [1166, 234] width 22 height 17
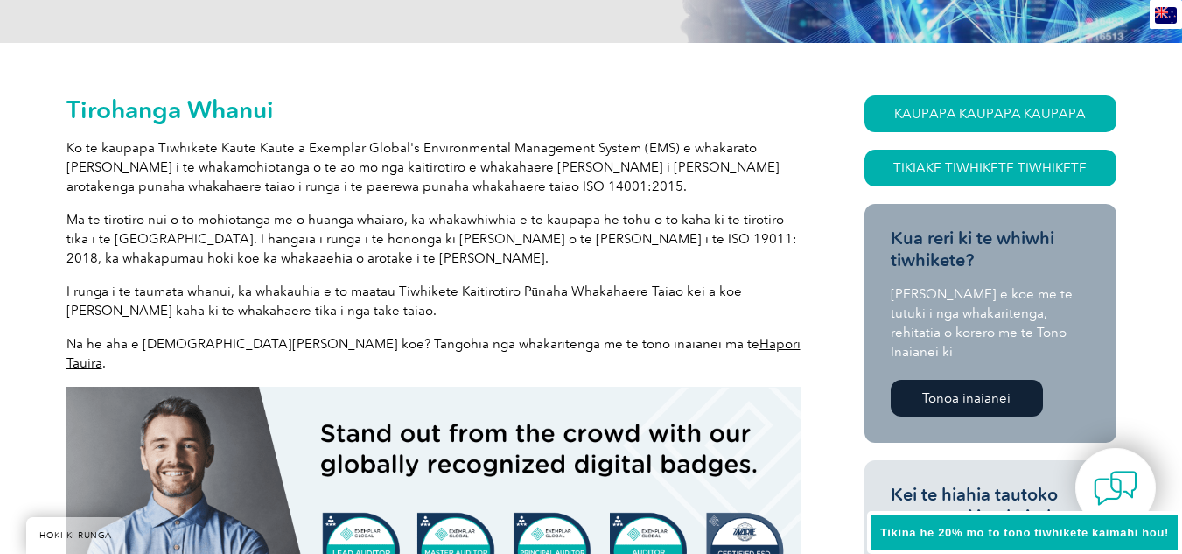
click at [1161, 19] on img at bounding box center [1166, 15] width 22 height 17
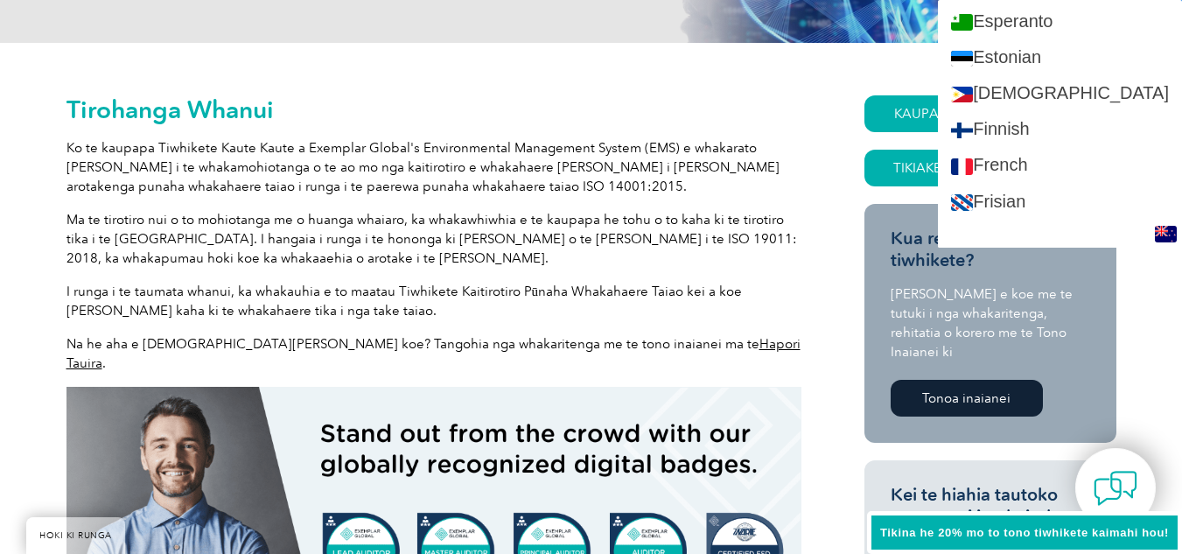
scroll to position [700, 0]
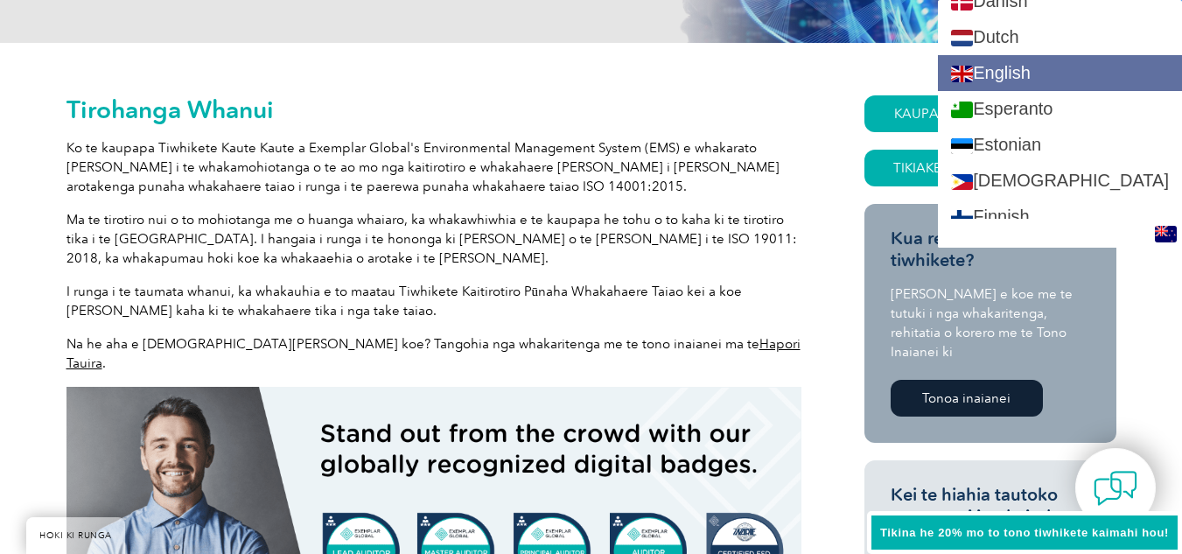
click at [1085, 77] on link "English" at bounding box center [1060, 73] width 244 height 36
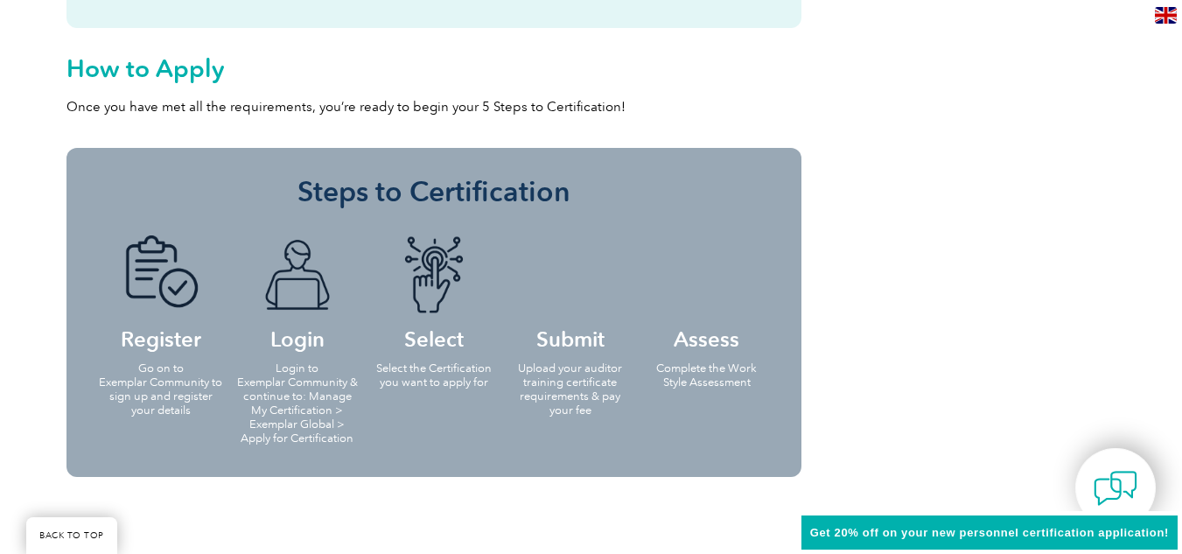
scroll to position [1750, 0]
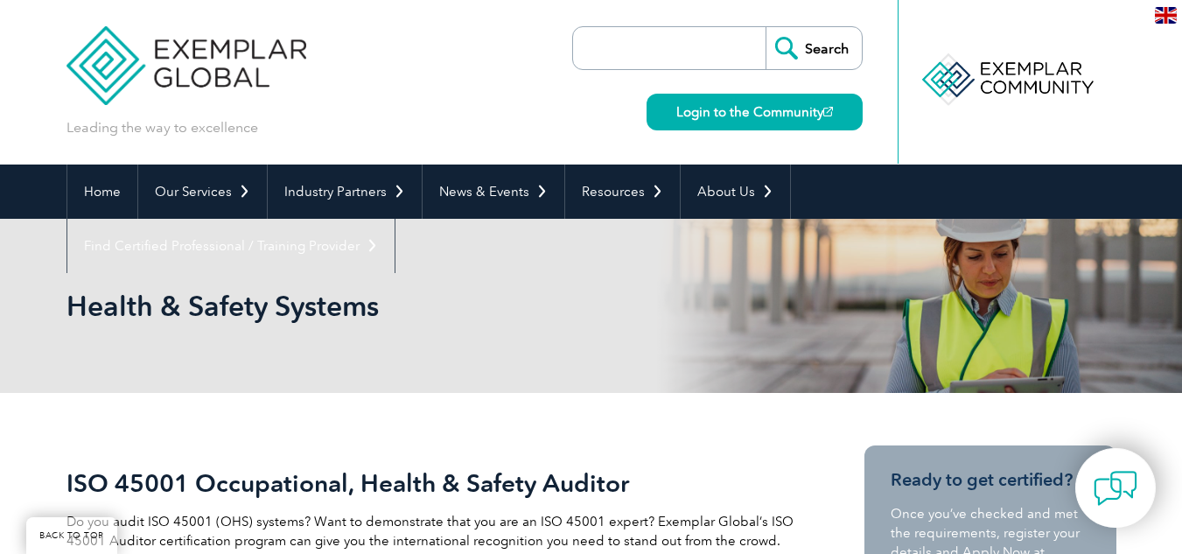
scroll to position [350, 0]
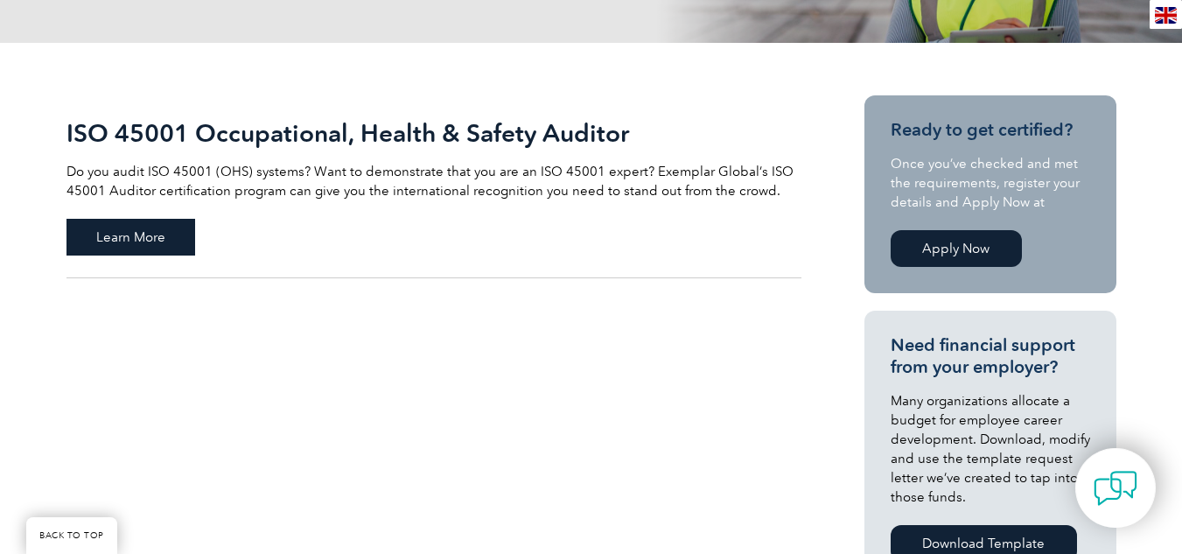
click at [124, 241] on span "Learn More" at bounding box center [130, 237] width 129 height 37
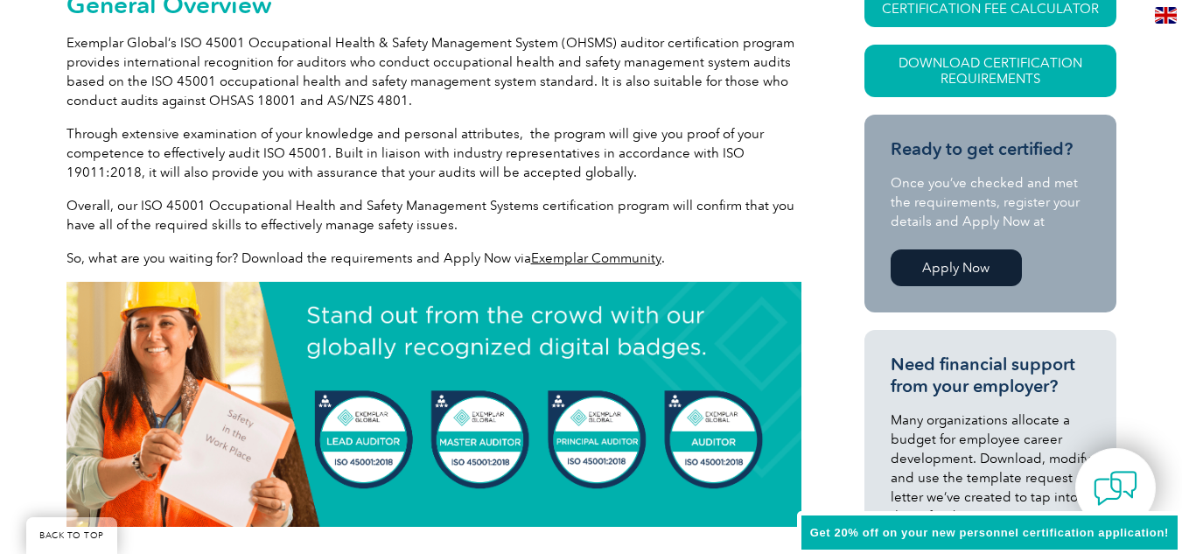
scroll to position [525, 0]
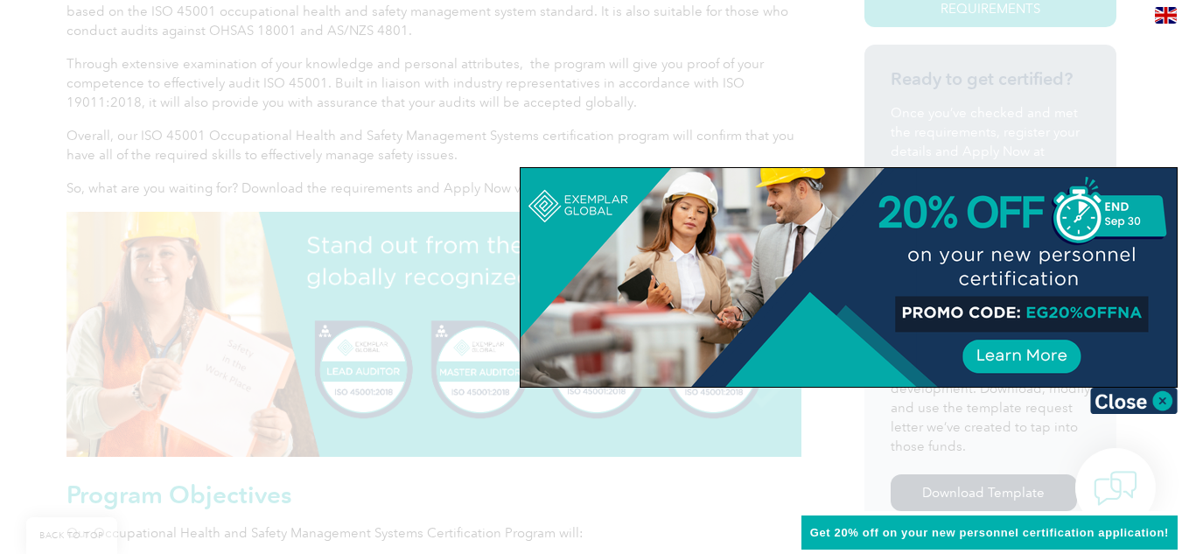
click at [1087, 218] on div at bounding box center [849, 277] width 656 height 219
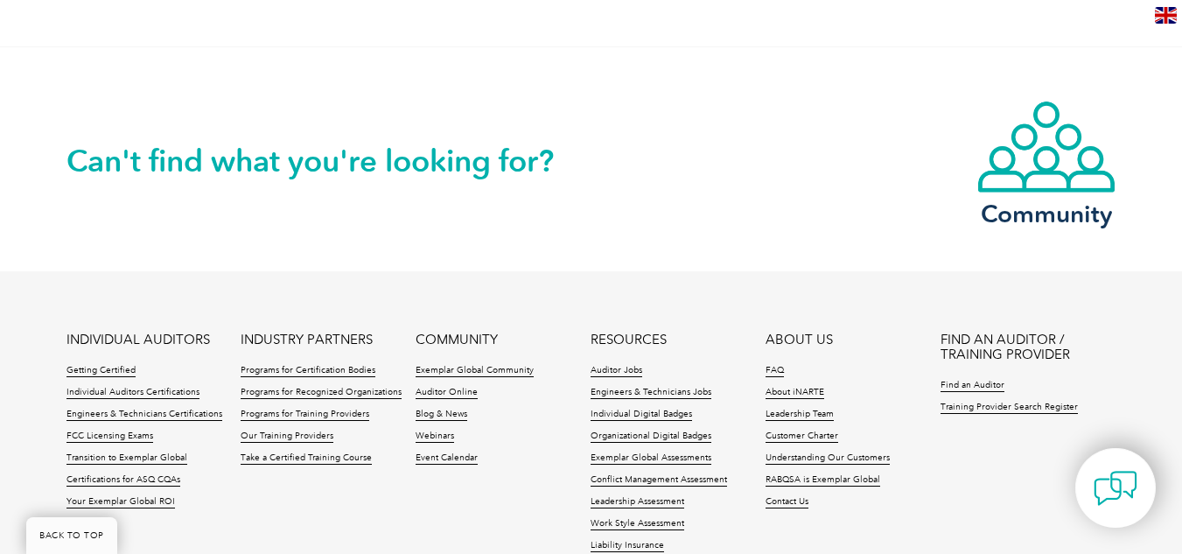
scroll to position [1925, 0]
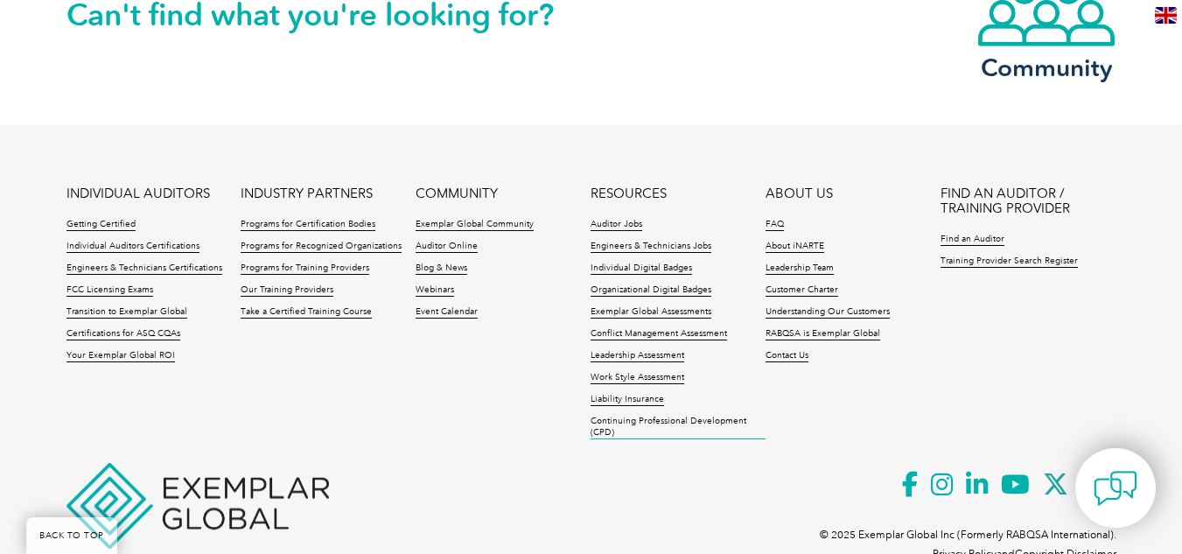
click at [598, 420] on link "Continuing Professional Development (CPD)" at bounding box center [677, 428] width 175 height 24
drag, startPoint x: 1149, startPoint y: 489, endPoint x: 1059, endPoint y: 453, distance: 97.0
click at [1148, 489] on div at bounding box center [1115, 488] width 80 height 80
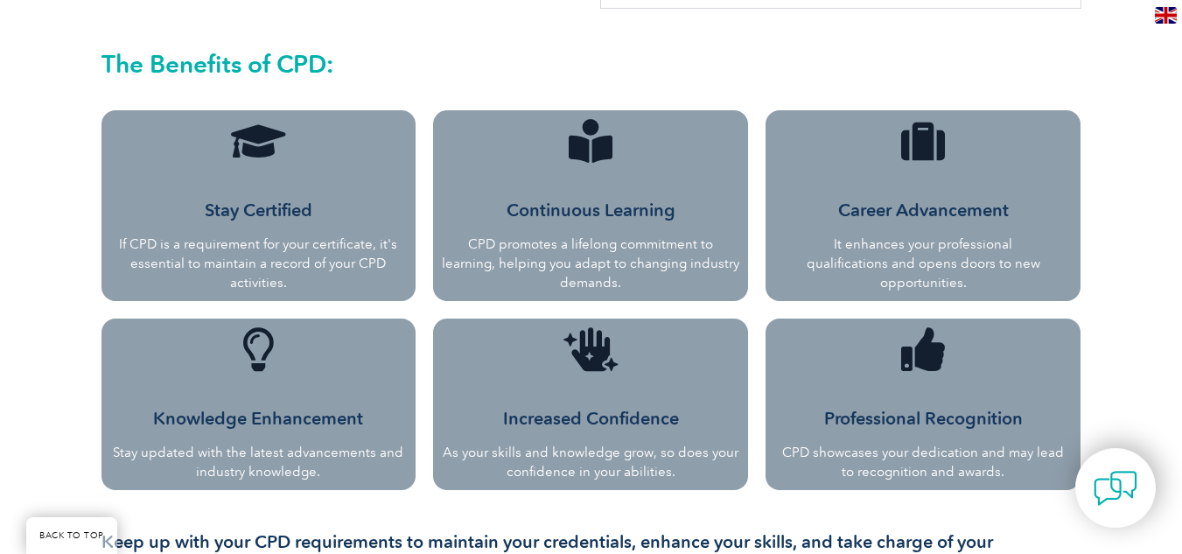
scroll to position [875, 0]
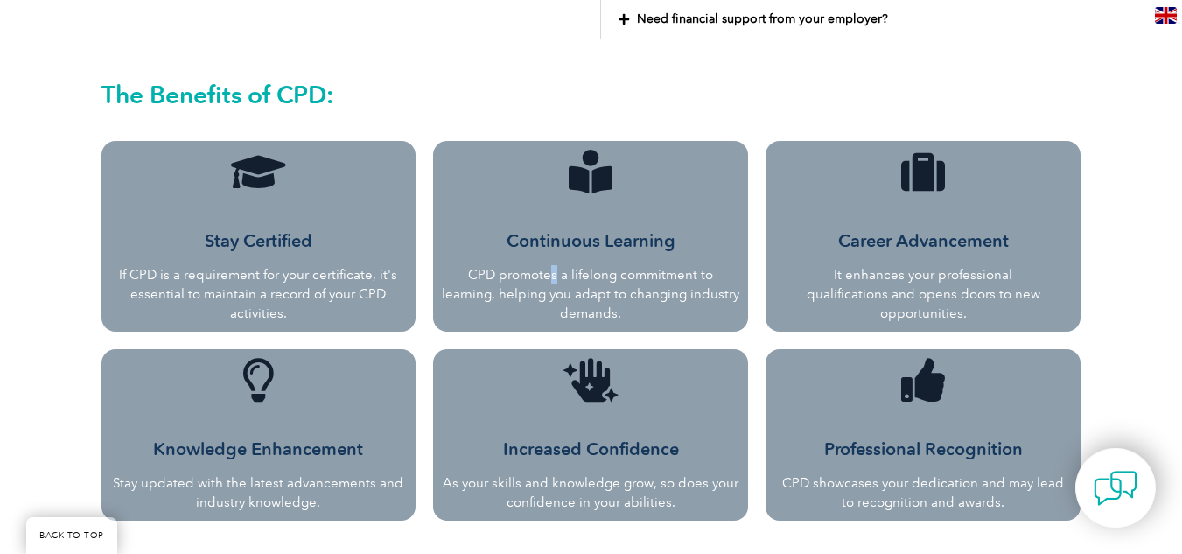
drag, startPoint x: 550, startPoint y: 262, endPoint x: 546, endPoint y: 283, distance: 20.6
click at [546, 282] on div "Continuous Learning CPD promotes a lifelong commitment to learning, helping you…" at bounding box center [590, 264] width 297 height 116
click at [552, 245] on span "Continuous Learning" at bounding box center [591, 240] width 169 height 21
click at [588, 164] on icon at bounding box center [591, 172] width 44 height 44
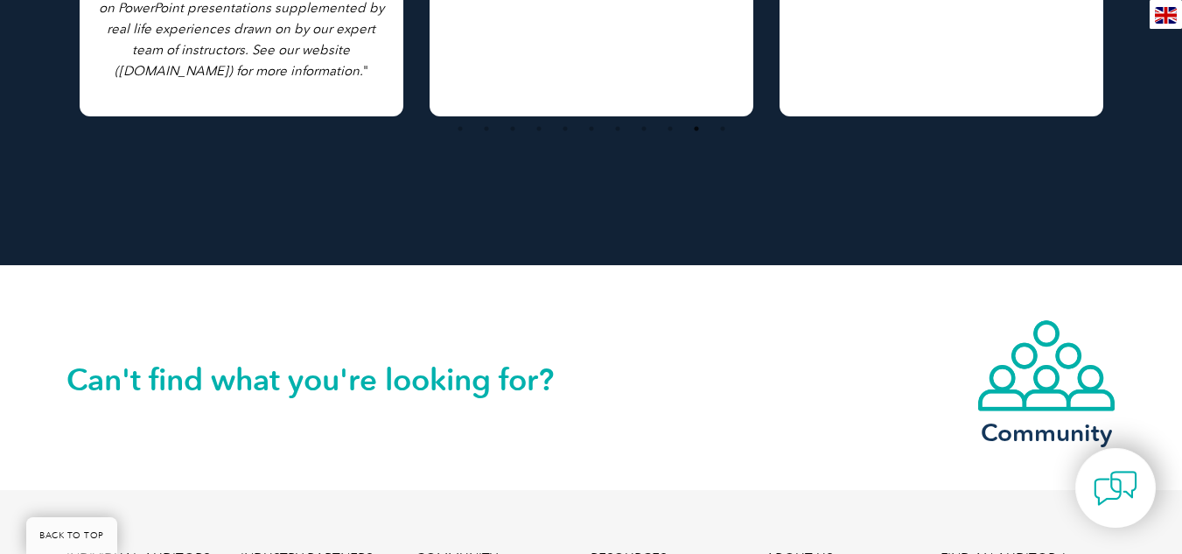
scroll to position [2100, 0]
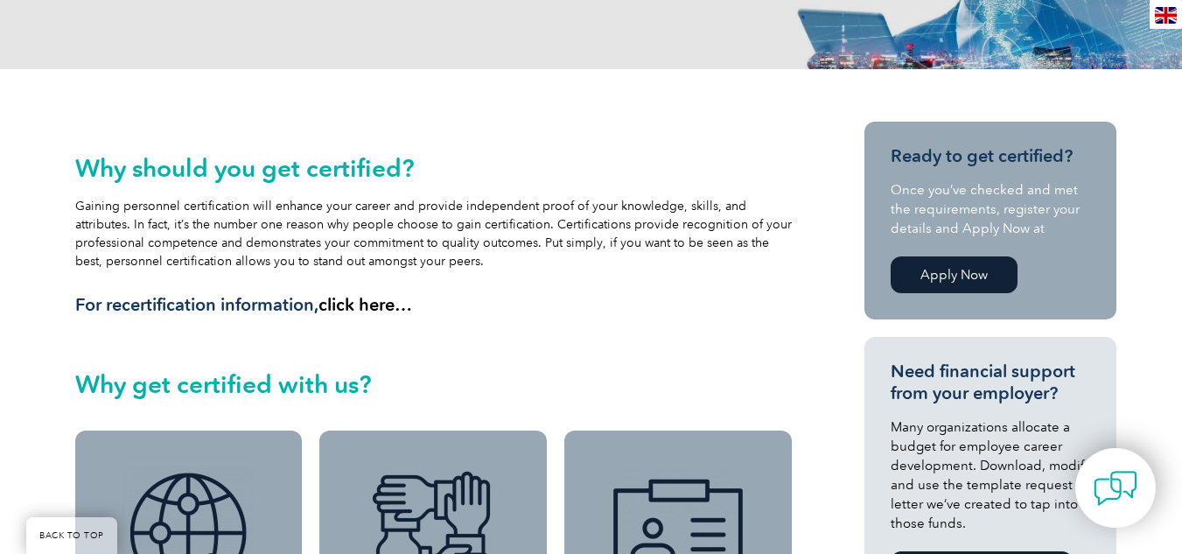
scroll to position [350, 0]
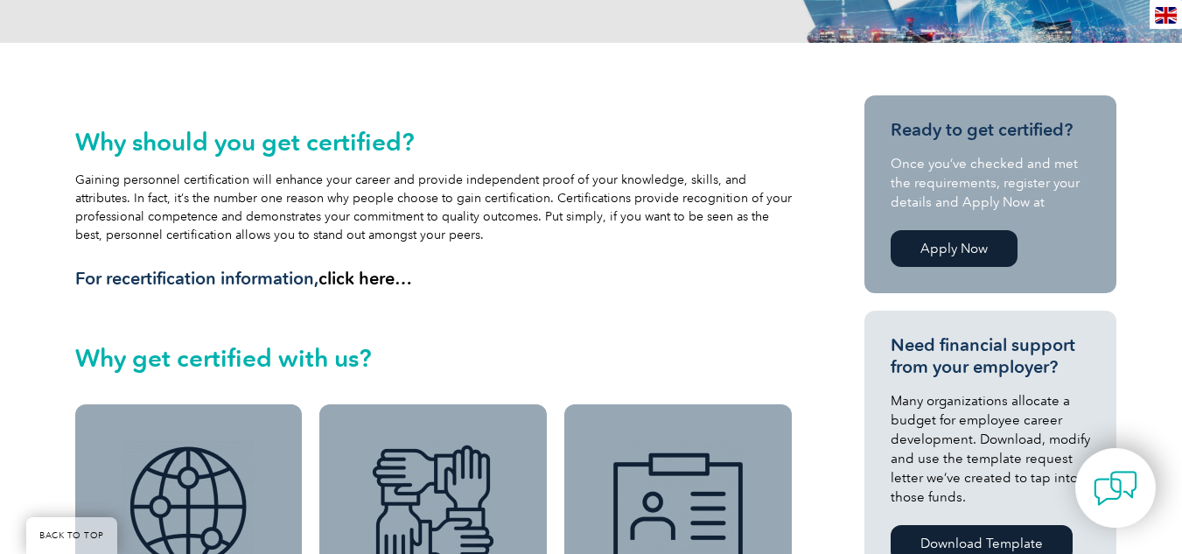
click at [374, 278] on link "click here…" at bounding box center [365, 278] width 94 height 21
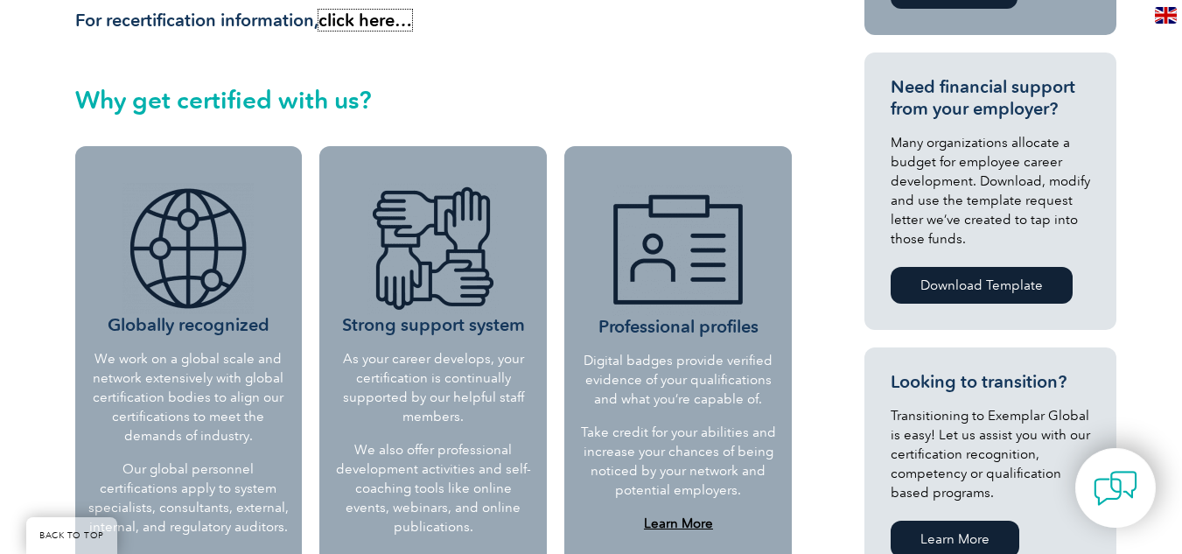
scroll to position [612, 0]
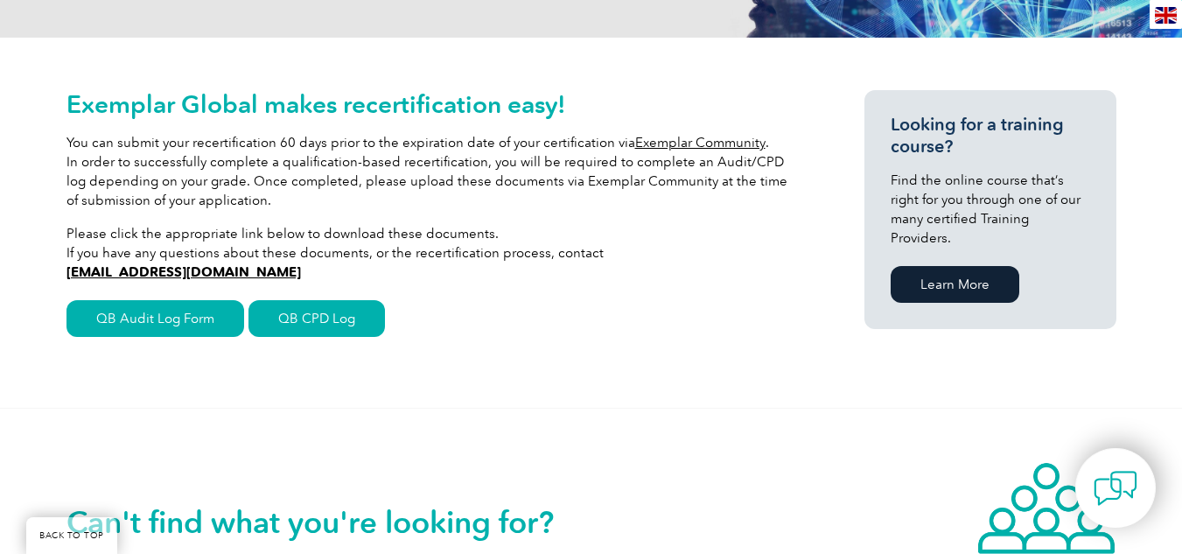
scroll to position [350, 0]
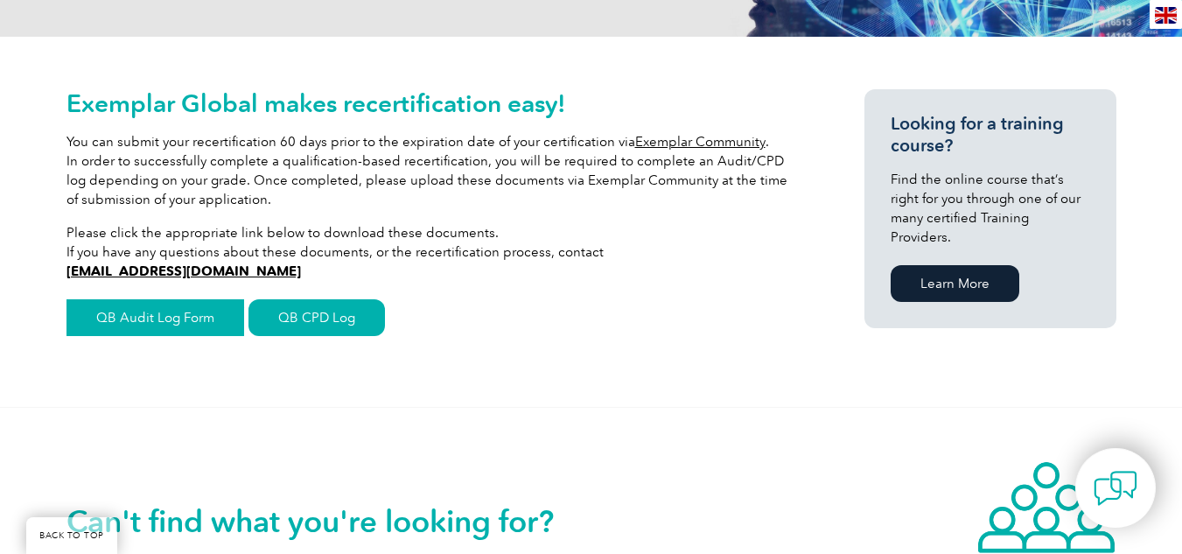
click at [185, 315] on link "QB Audit Log Form" at bounding box center [155, 317] width 178 height 37
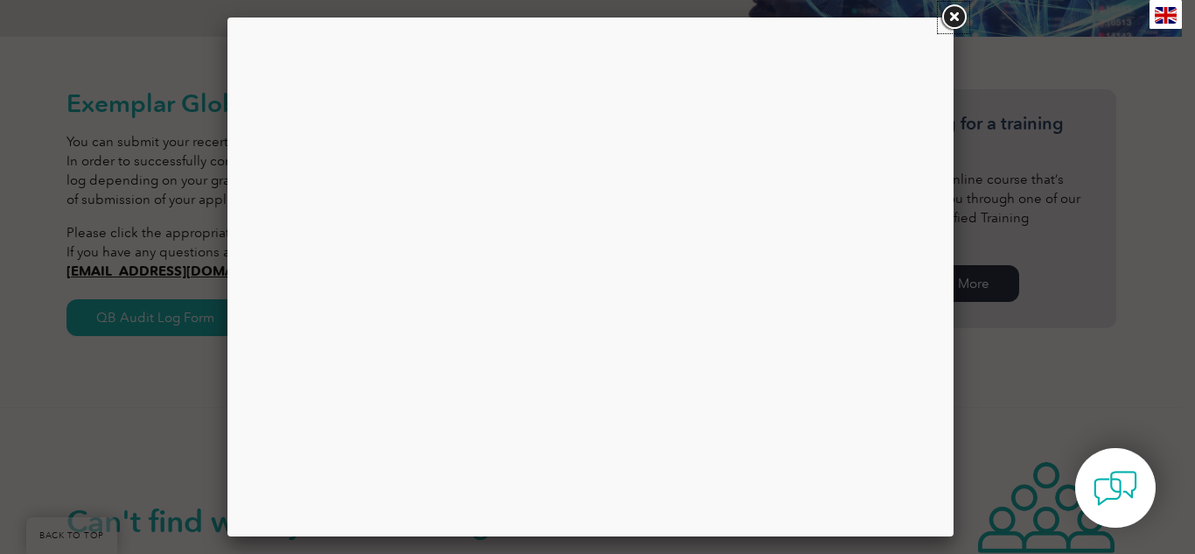
click at [954, 16] on link at bounding box center [953, 17] width 31 height 31
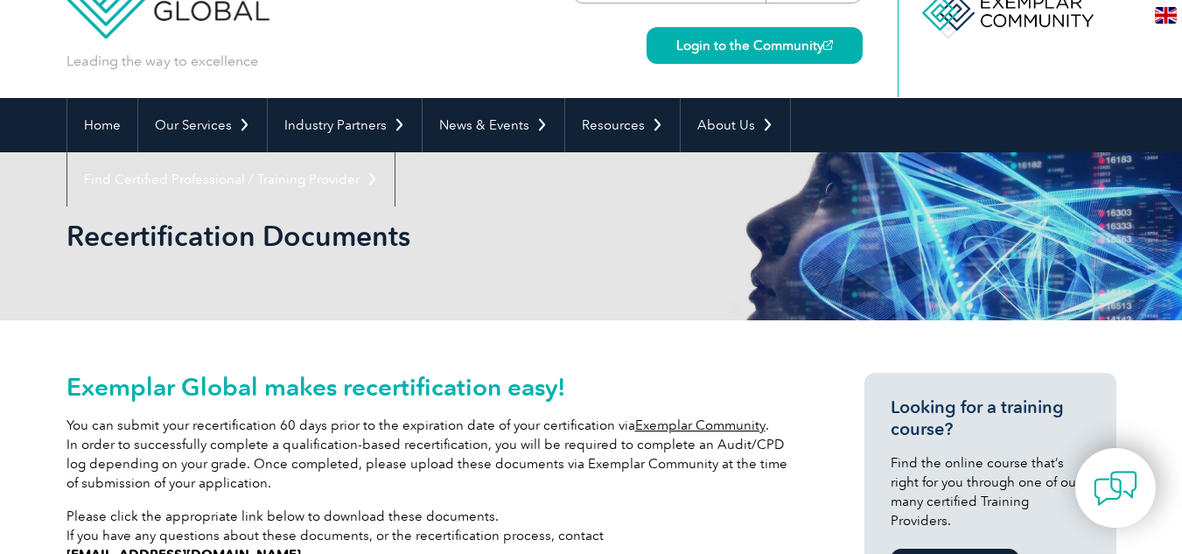
scroll to position [0, 0]
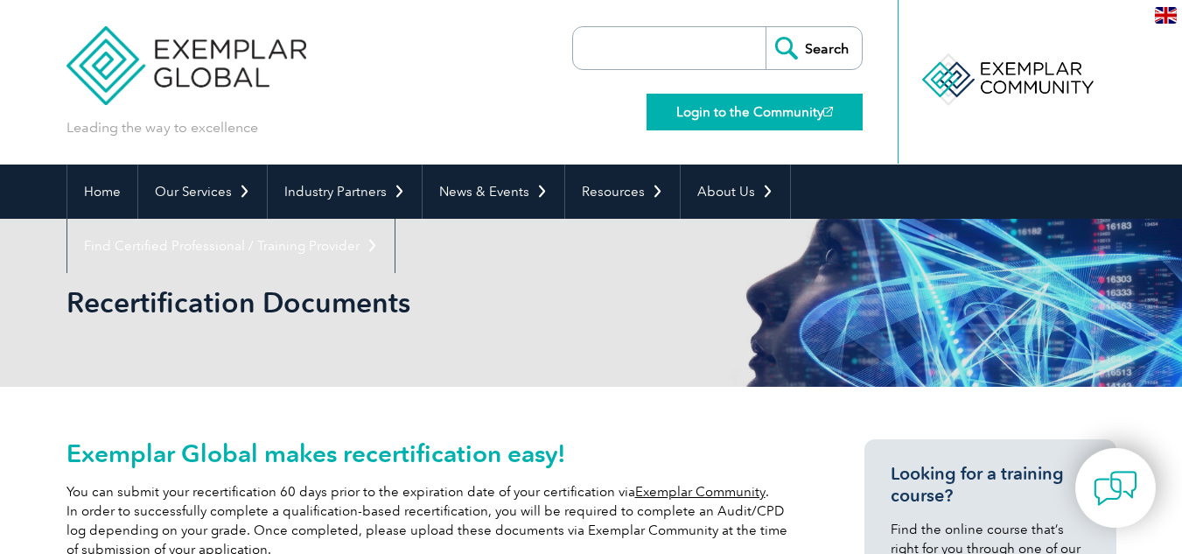
click at [728, 112] on link "Login to the Community" at bounding box center [754, 112] width 216 height 37
